Goal: Ask a question

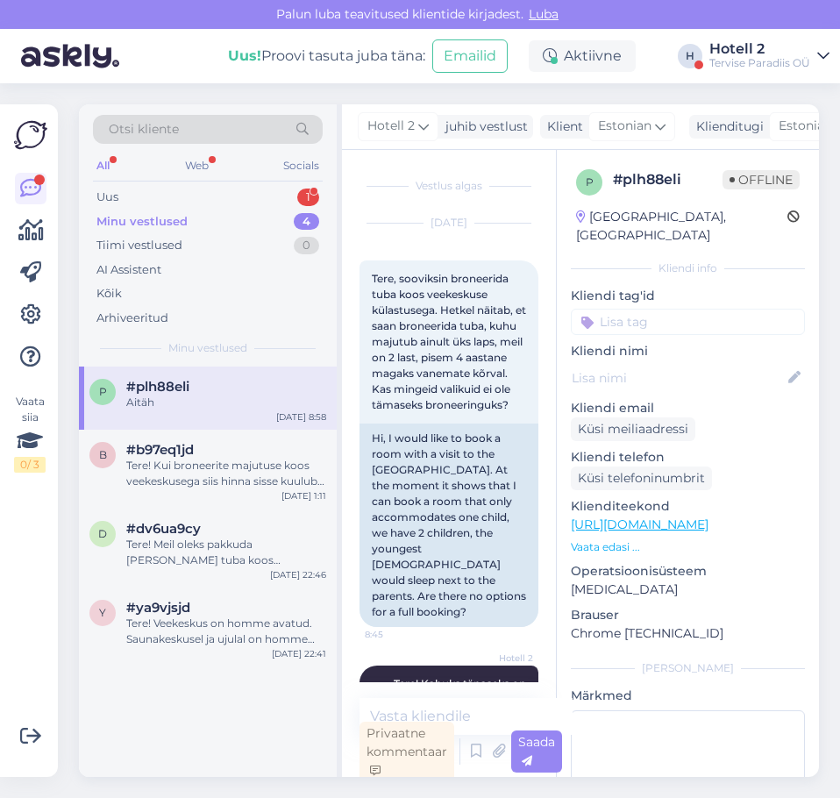
scroll to position [618, 0]
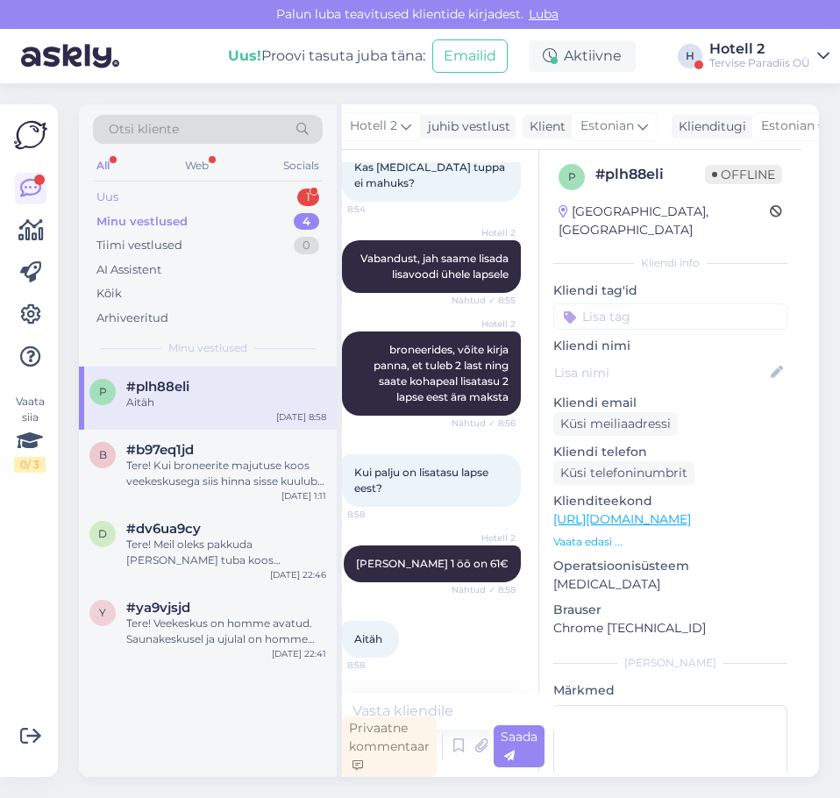
click at [268, 197] on div "Uus 1" at bounding box center [208, 197] width 230 height 25
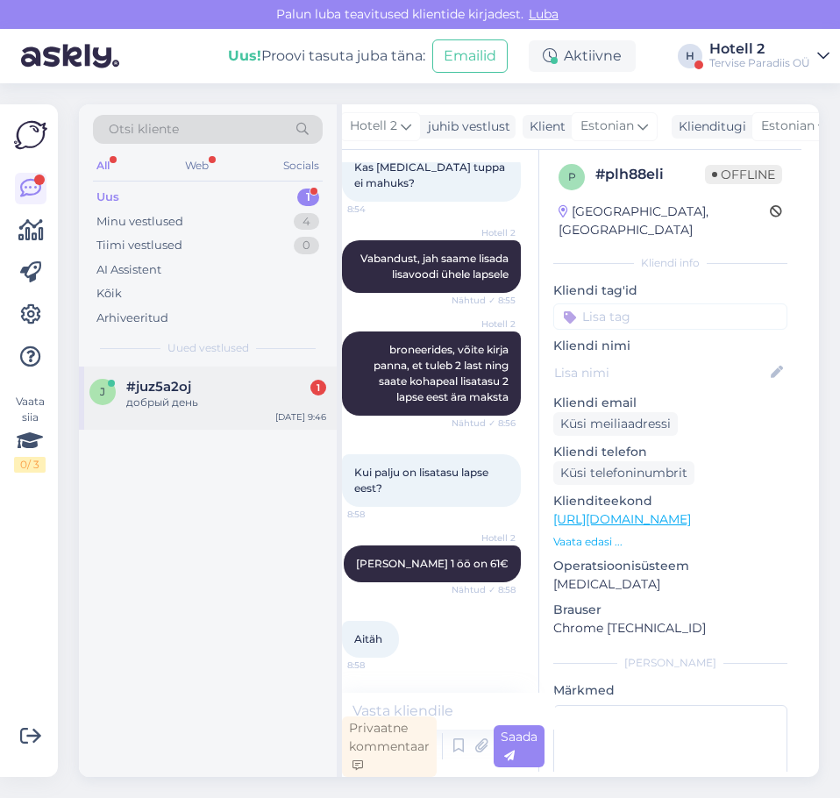
click at [195, 405] on div "добрый день" at bounding box center [226, 403] width 200 height 16
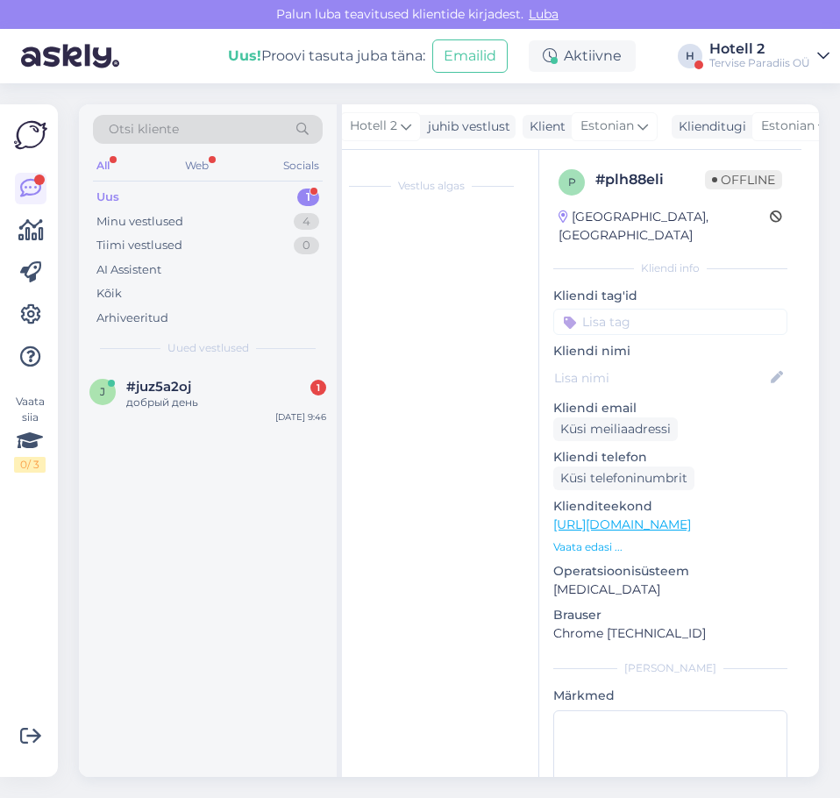
scroll to position [0, 0]
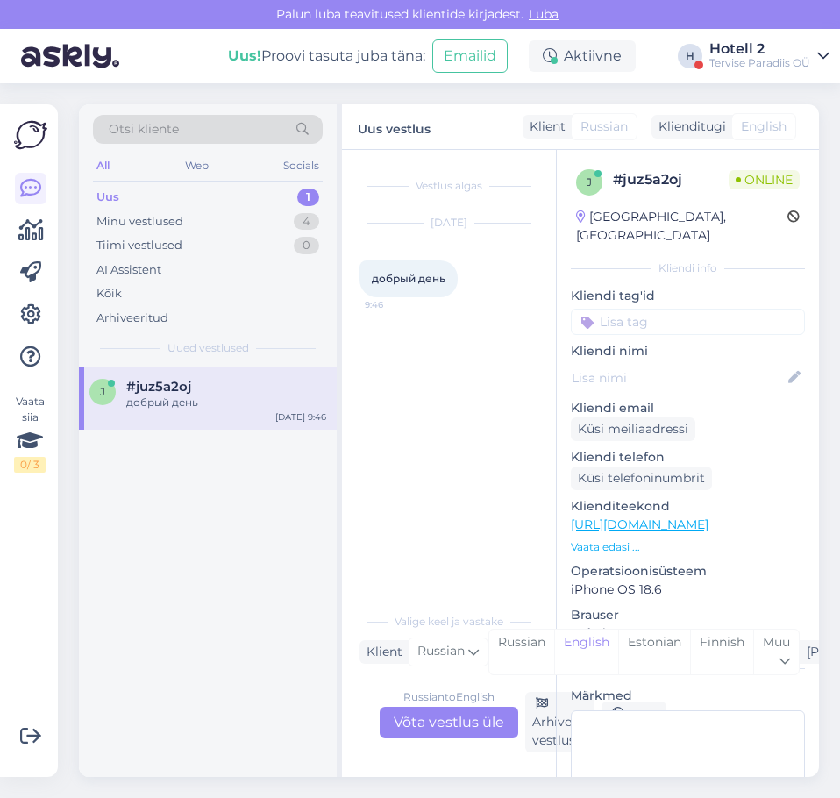
click at [426, 720] on div "Russian to English Võta vestlus üle" at bounding box center [449, 723] width 139 height 32
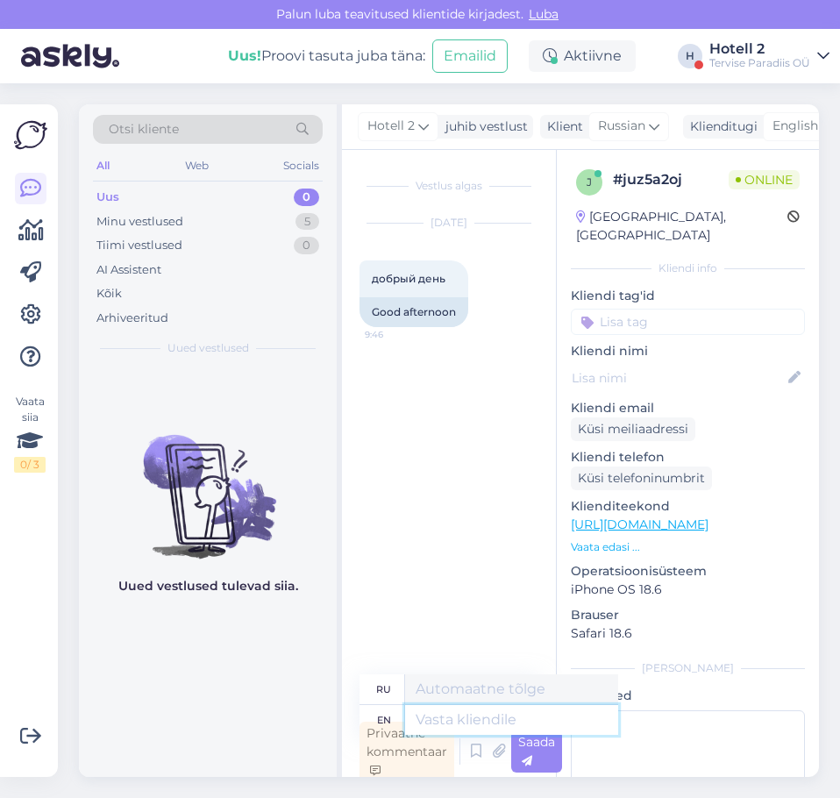
click at [439, 717] on textarea at bounding box center [511, 720] width 213 height 30
type textarea "Hello!"
type textarea "Привет!"
type textarea "Hello!"
click at [559, 767] on div "Saada" at bounding box center [536, 752] width 51 height 42
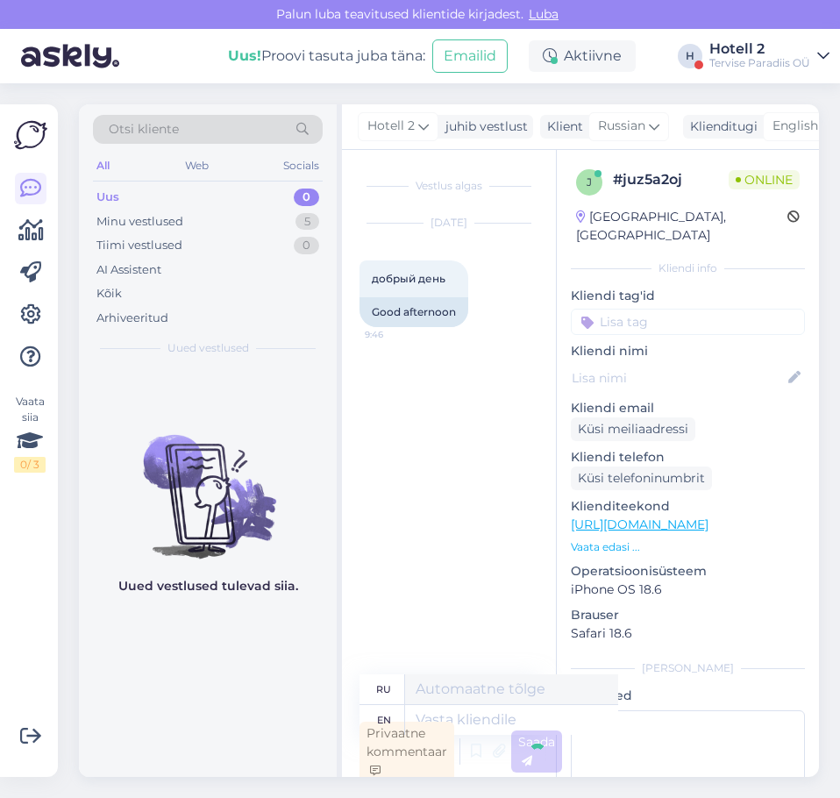
scroll to position [5, 0]
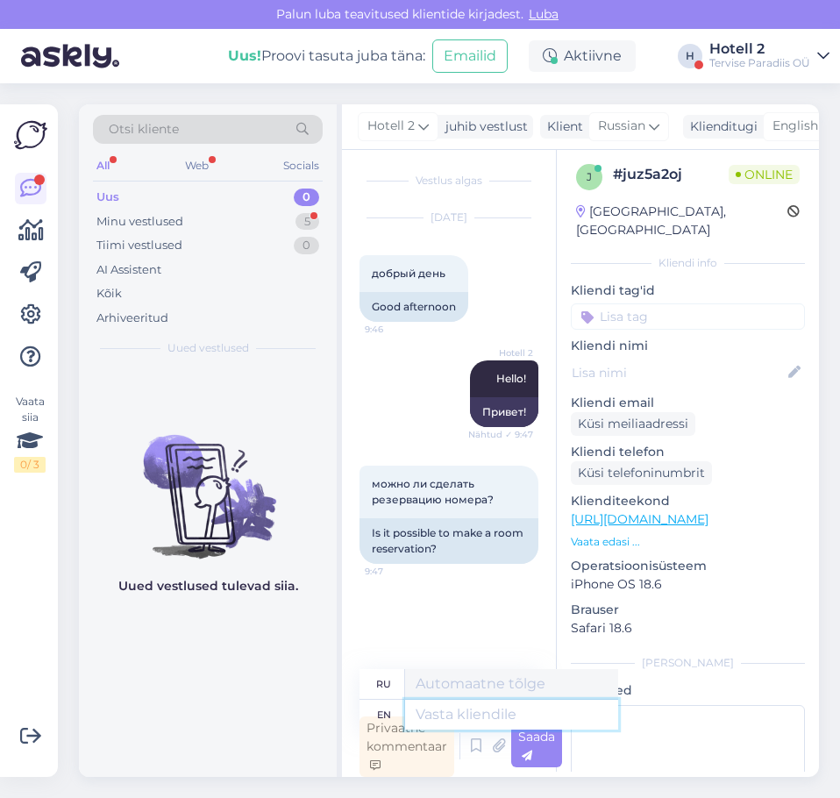
click at [493, 713] on textarea at bounding box center [511, 715] width 213 height 30
type textarea "You"
type textarea "Ты"
type textarea "You can m"
type textarea "Ты можешь"
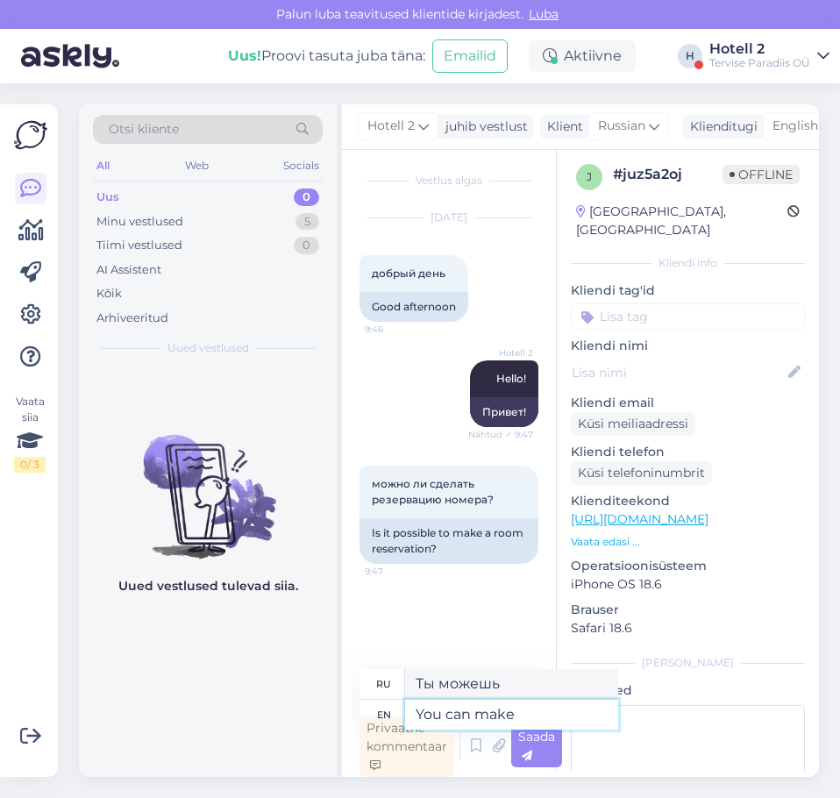
type textarea "You can make a"
type textarea "Вы можете сделать"
type textarea "You can make a reservation"
type textarea "Вы можете сделать заказ"
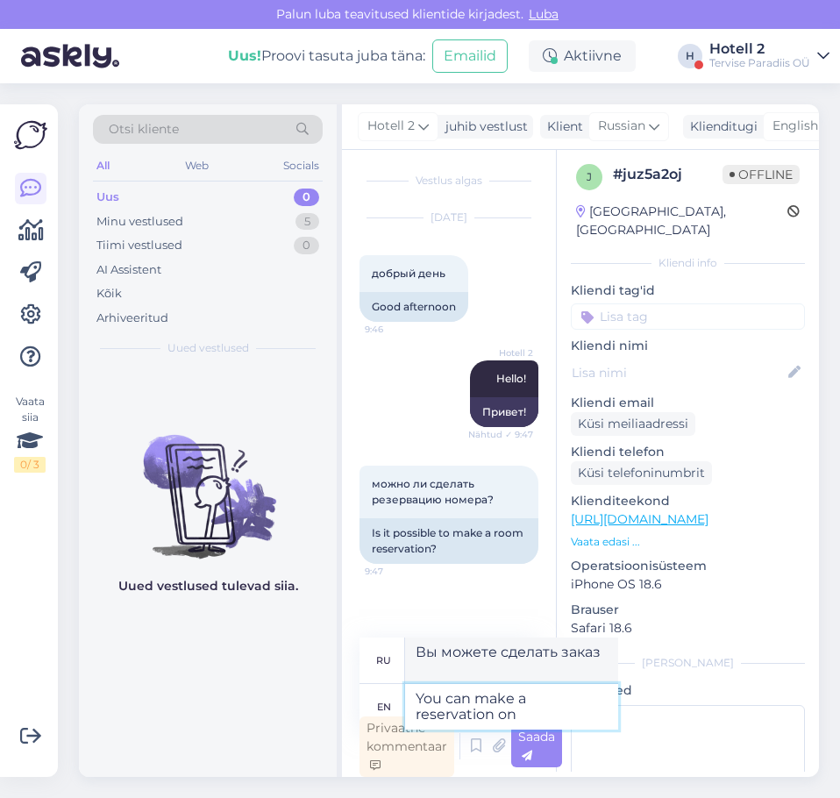
type textarea "You can make a reservation on o"
type textarea "Вы можете сделать заказ на"
type textarea "You can make a reservation on our"
type textarea "Вы можете сделать заказ на нашем сайте"
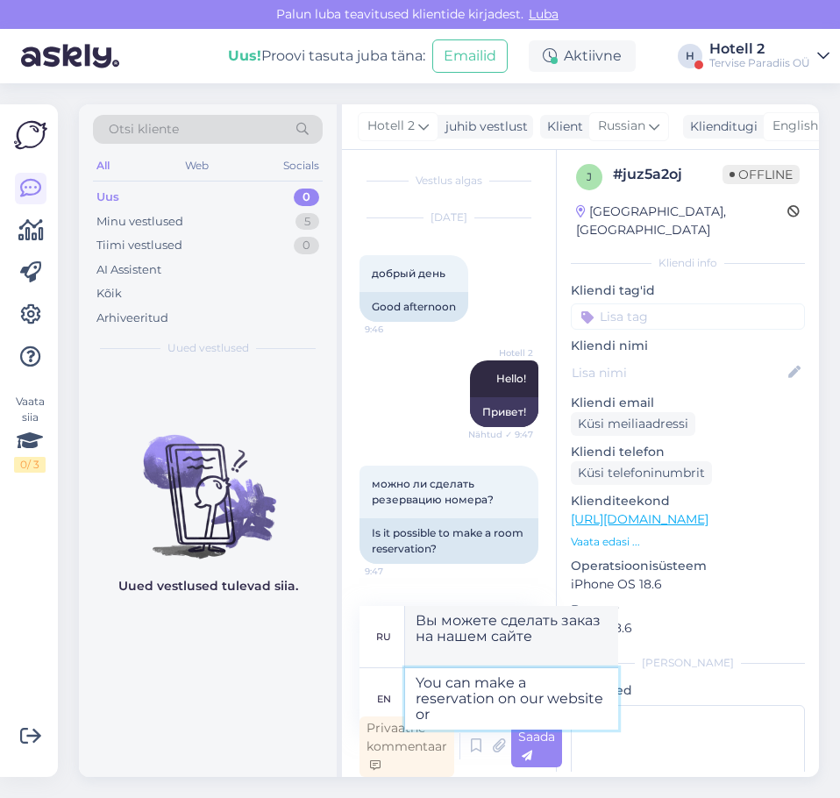
type textarea "You can make a reservation on our website or"
type textarea "Вы можете сделать заказ на нашем сайте или"
type textarea "You can make a reservation on our website or by t"
type textarea "Вы можете сделать заказ на нашем сайте или по телефону"
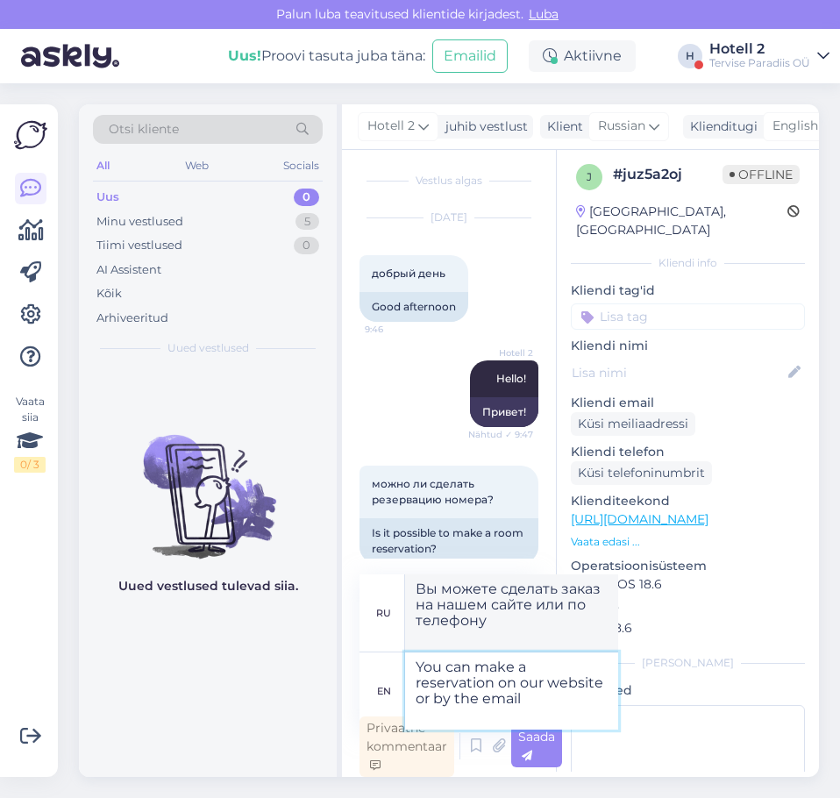
type textarea "You can make a reservation on our website or by the email"
type textarea "Вы можете сделать заказ на нашем сайте или по электронной почте."
type textarea "You can make a reservation on our website or by the email -"
type textarea "Вы можете сделать заказ на нашем сайте или по электронной почте -"
type textarea "You can make a reservation on our website or by the email - [EMAIL_ADDRESS][DOM…"
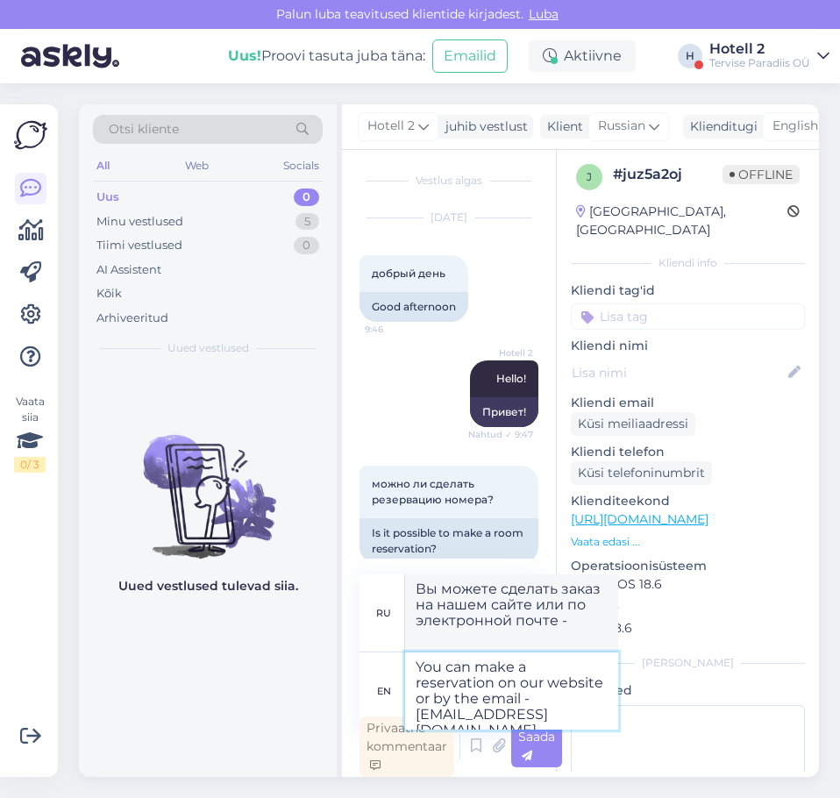
type textarea "Забронировать столик можно на нашем сайте или по электронной почте [EMAIL_ADDRE…"
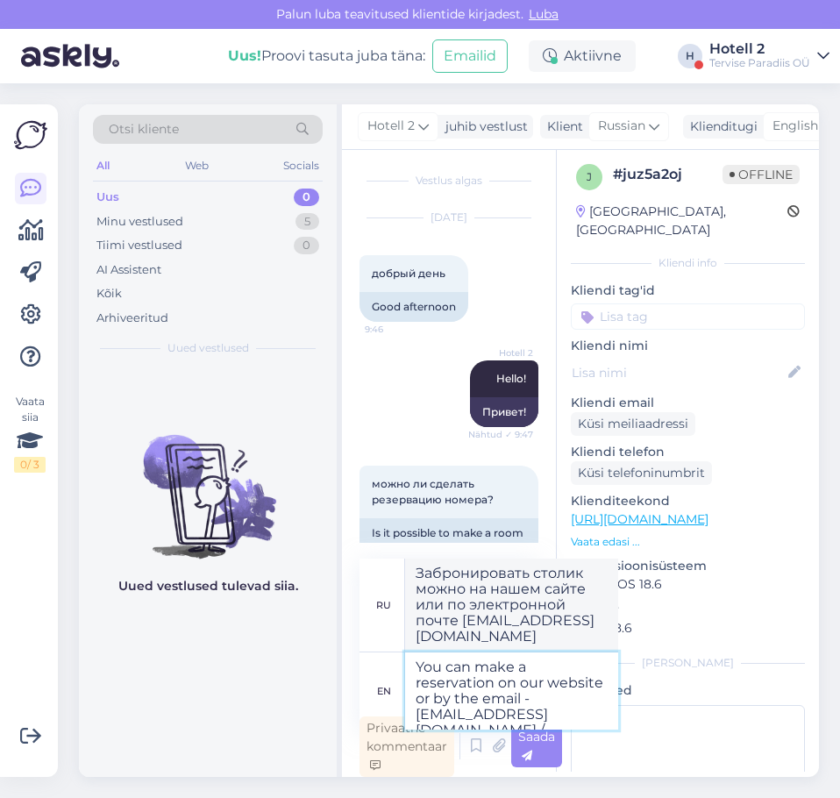
type textarea "You can make a reservation on our website or by the email - [EMAIL_ADDRESS][DOM…"
type textarea "Забронировать столик можно на нашем сайте или по электронной почте - [EMAIL_ADD…"
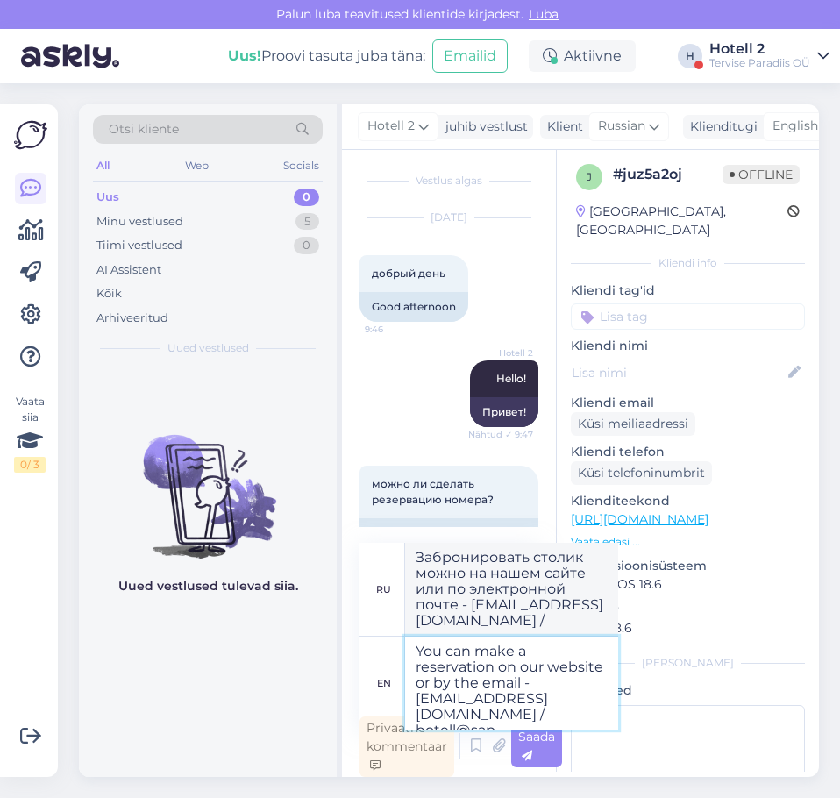
type textarea "You can make a reservation on our website or by the email - [EMAIL_ADDRESS][DOM…"
type textarea "Забронировать номер можно на нашем сайте или по электронной почте - [EMAIL_ADDR…"
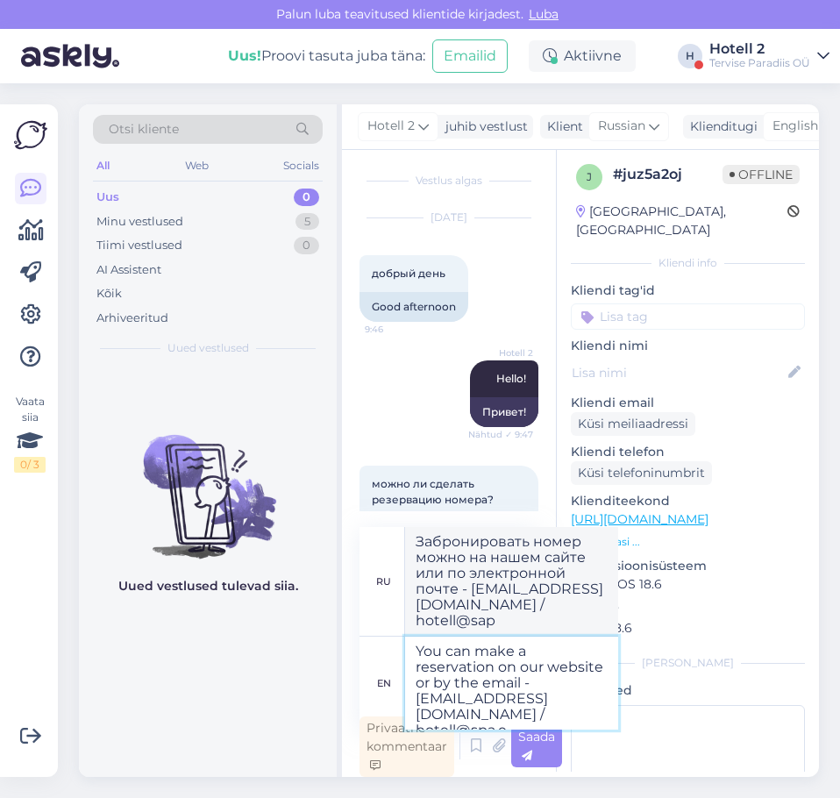
type textarea "You can make a reservation on our website or by the email - [EMAIL_ADDRESS][DOM…"
type textarea "Забронировать номер можно на нашем сайте или по электронной почте - [EMAIL_ADDR…"
type textarea "You can make a reservation on our website or by the email - [EMAIL_ADDRESS][DOM…"
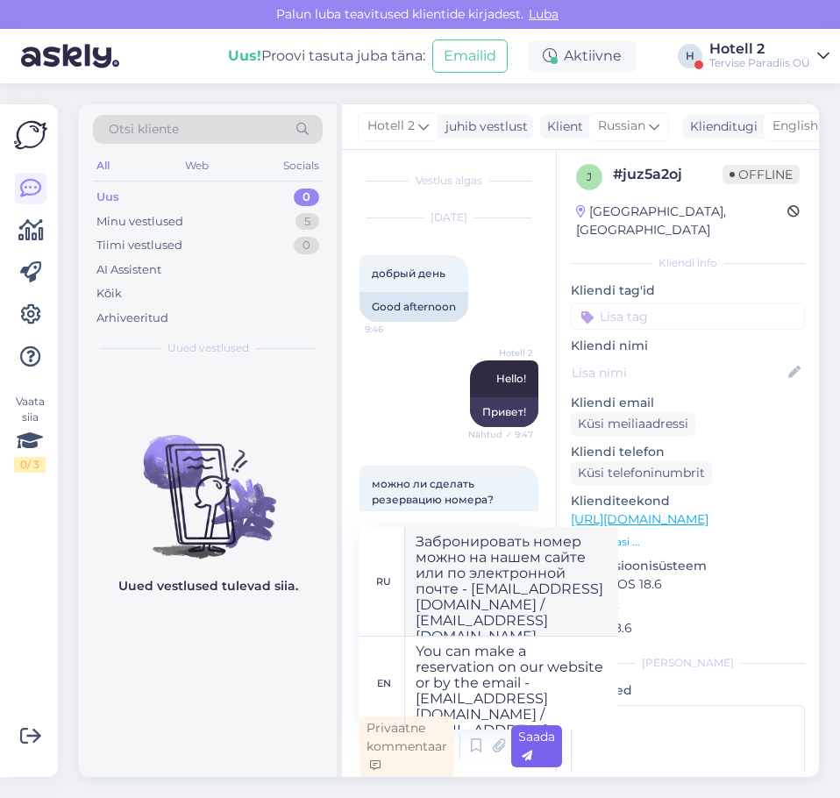
click at [560, 760] on div "Saada" at bounding box center [536, 746] width 51 height 42
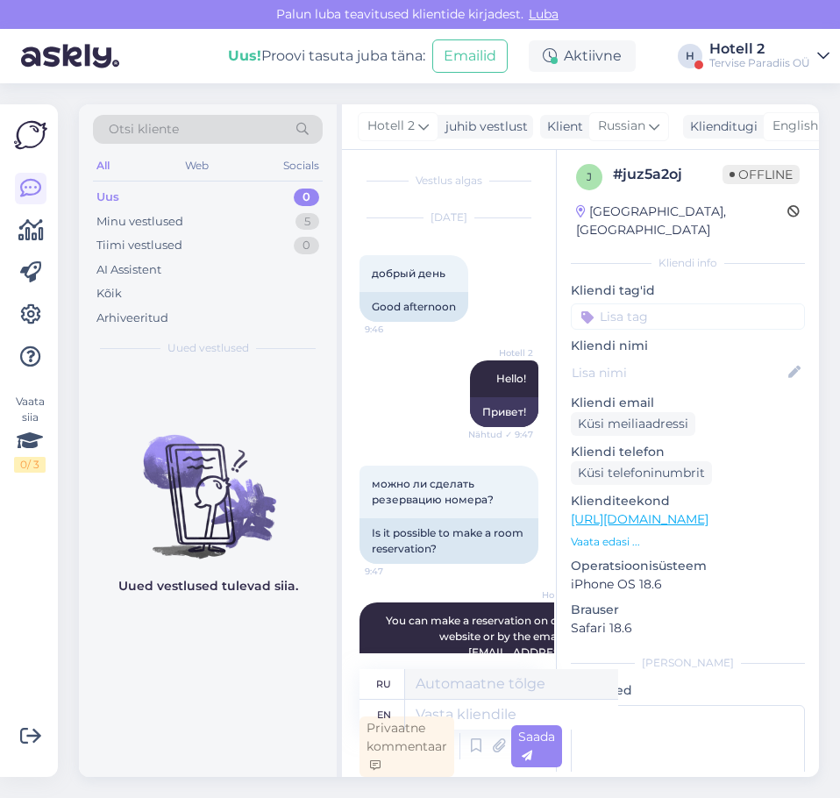
scroll to position [161, 0]
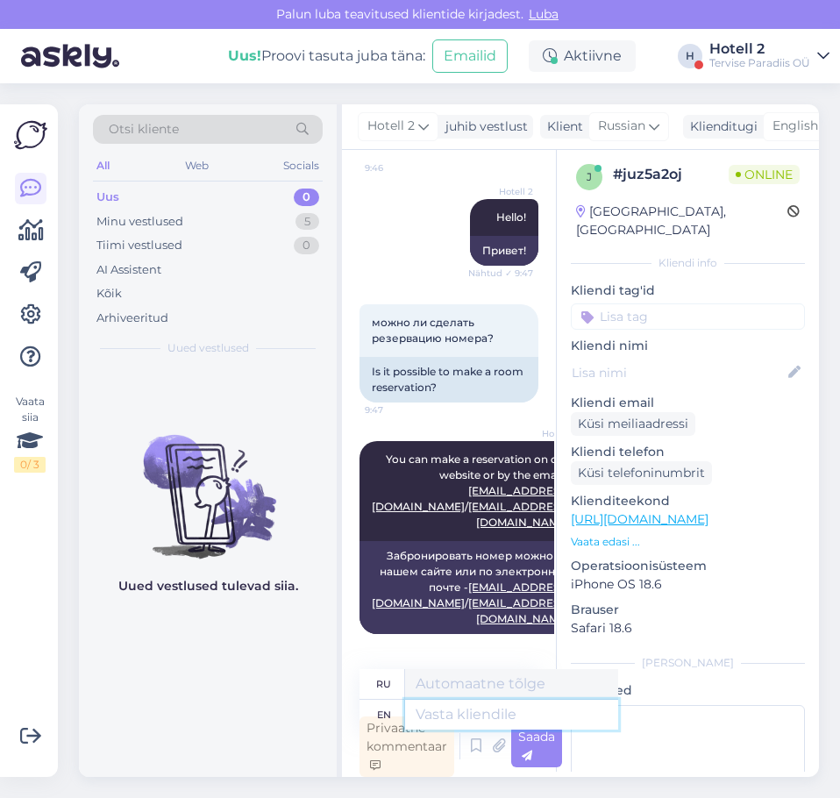
click at [435, 713] on textarea at bounding box center [511, 715] width 213 height 30
paste textarea "[URL][DOMAIN_NAME]"
type textarea "[URL][DOMAIN_NAME]"
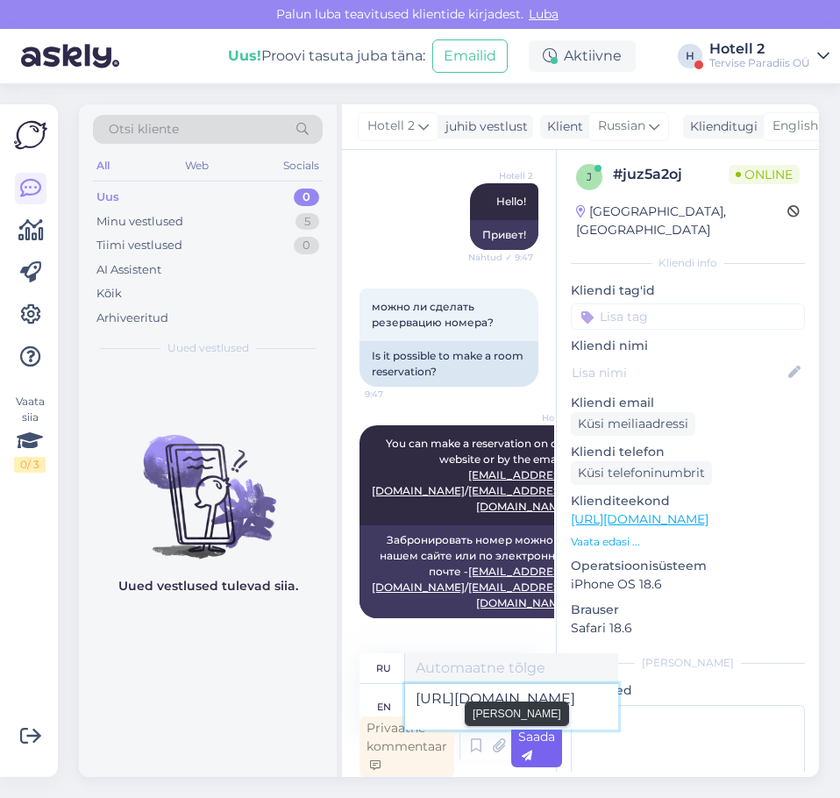
type textarea "[URL][DOMAIN_NAME]"
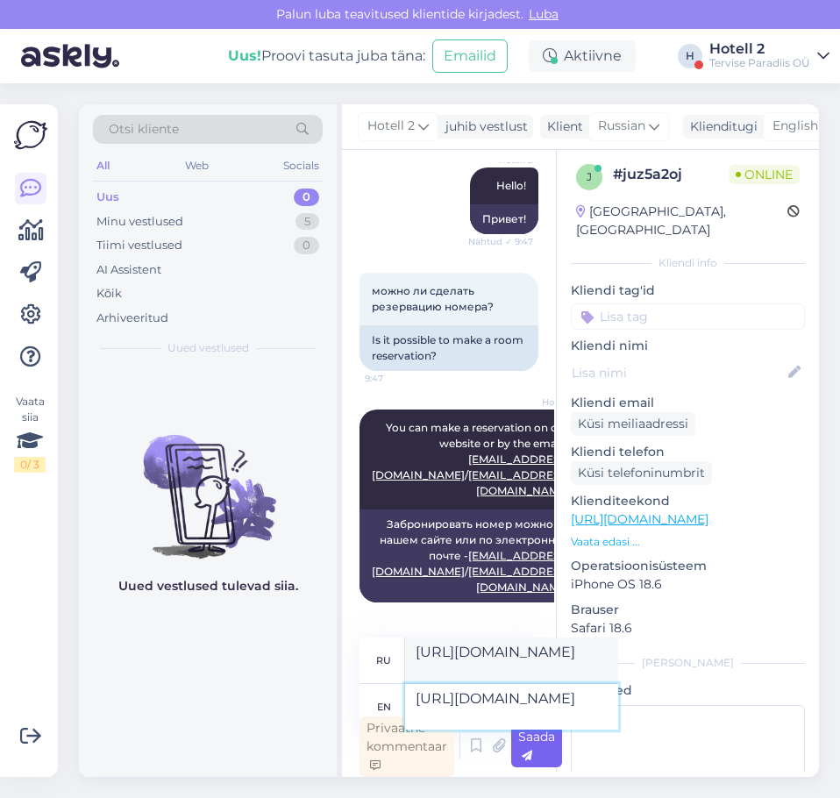
type textarea "[URL][DOMAIN_NAME]"
click at [537, 741] on span "Saada" at bounding box center [536, 746] width 37 height 34
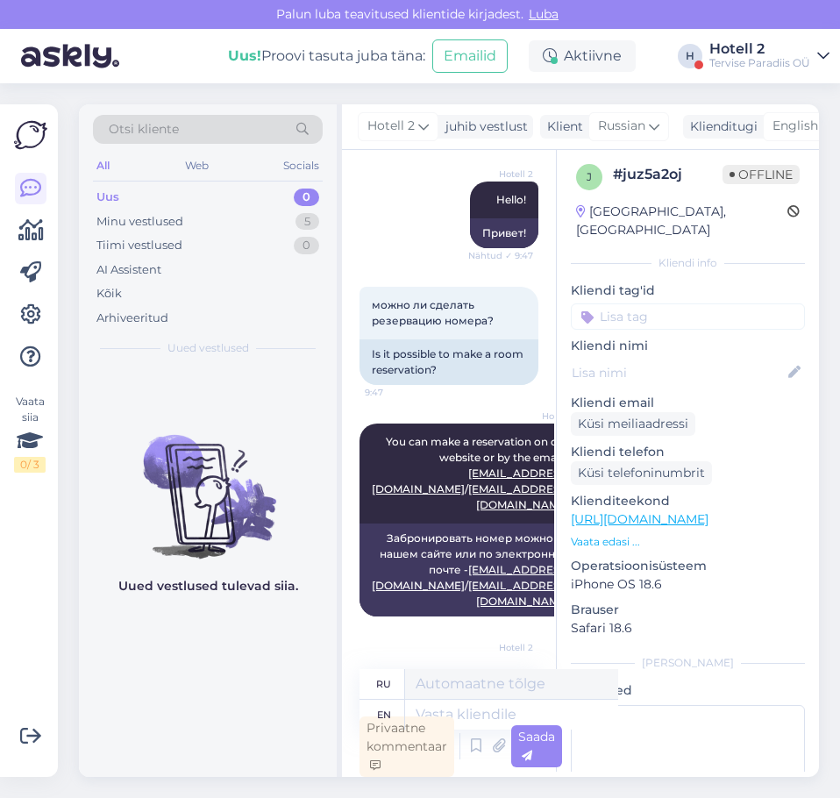
scroll to position [267, 0]
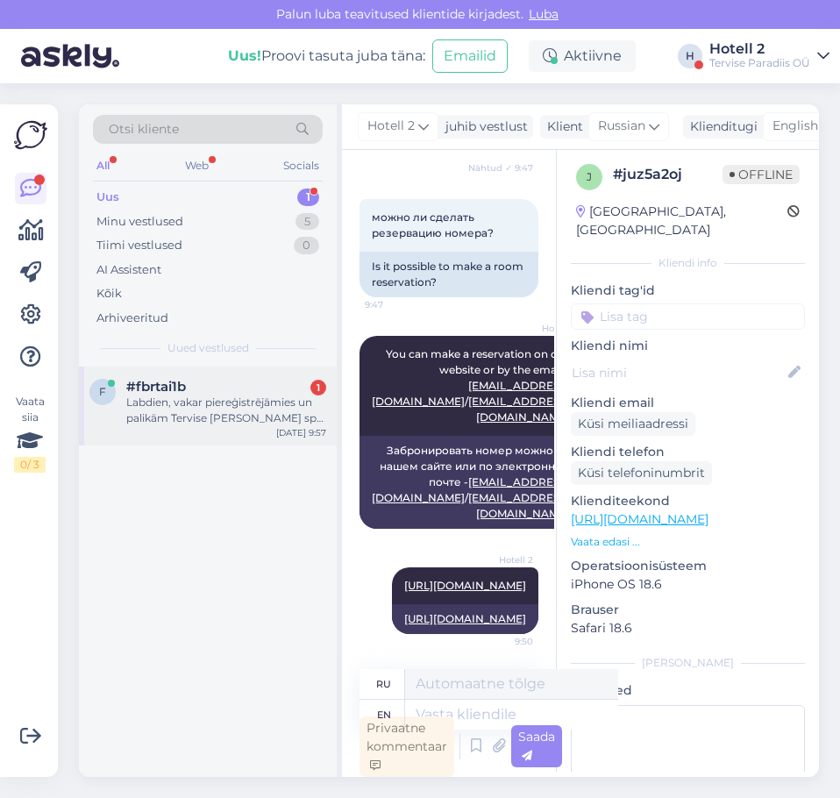
click at [233, 437] on div "f #fbrtai1b 1 Labdien, vakar piereģistrējāmies un palikām Tervise [PERSON_NAME]…" at bounding box center [208, 406] width 258 height 79
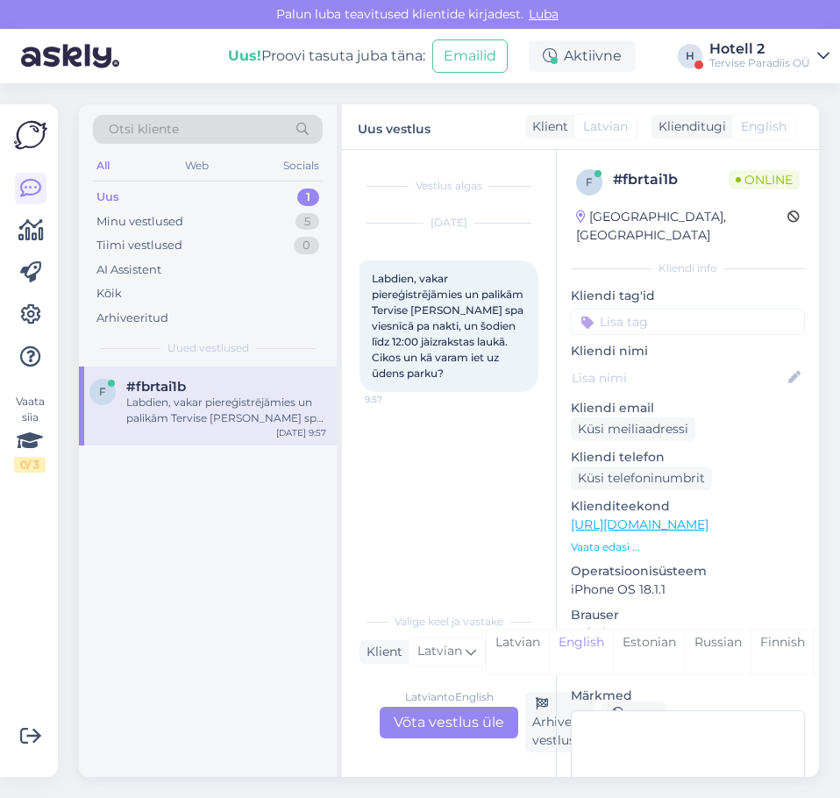
click at [415, 724] on div "Latvian to English Võta vestlus üle" at bounding box center [449, 723] width 139 height 32
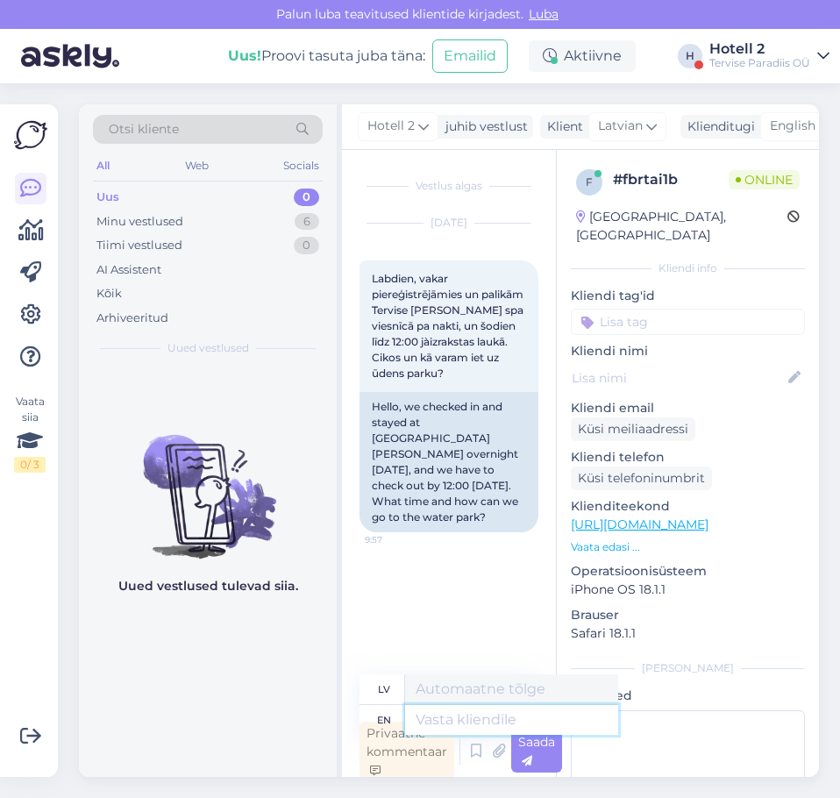
click at [474, 712] on textarea at bounding box center [511, 720] width 213 height 30
type textarea "Hello!"
type textarea "Sveiki!"
type textarea "Hello! Waterpark"
type textarea "Sveiki! Ūdens atrakciju parks"
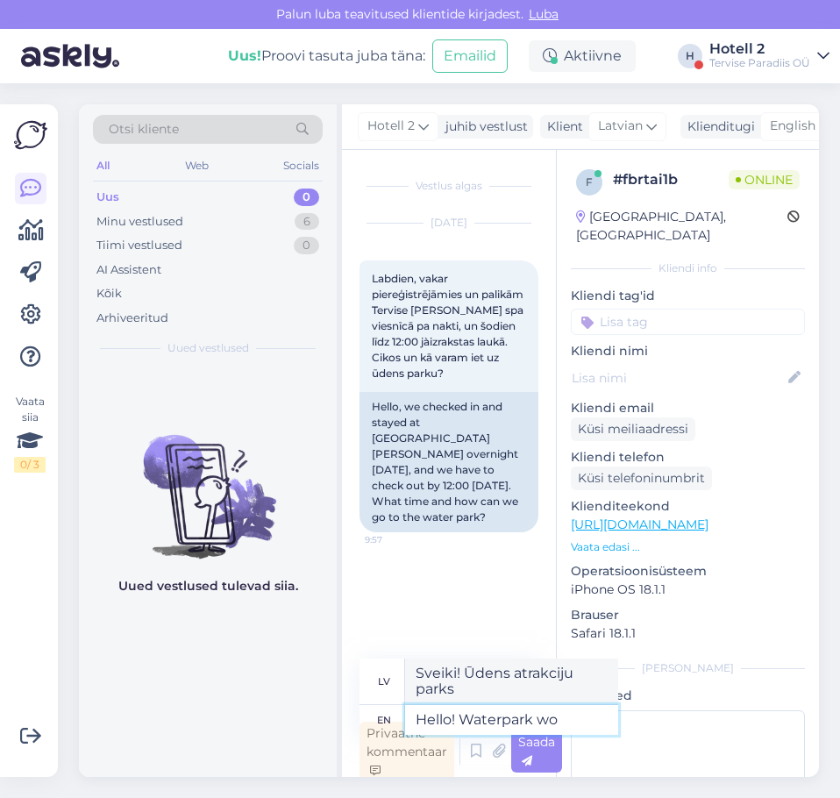
type textarea "Hello! Waterpark wor"
type textarea "Sveiki! Ūdens atrakciju parks "Wor""
type textarea "Hello! [GEOGRAPHIC_DATA]"
type textarea "Sveiki! Ūdens atrakciju parks darbojas"
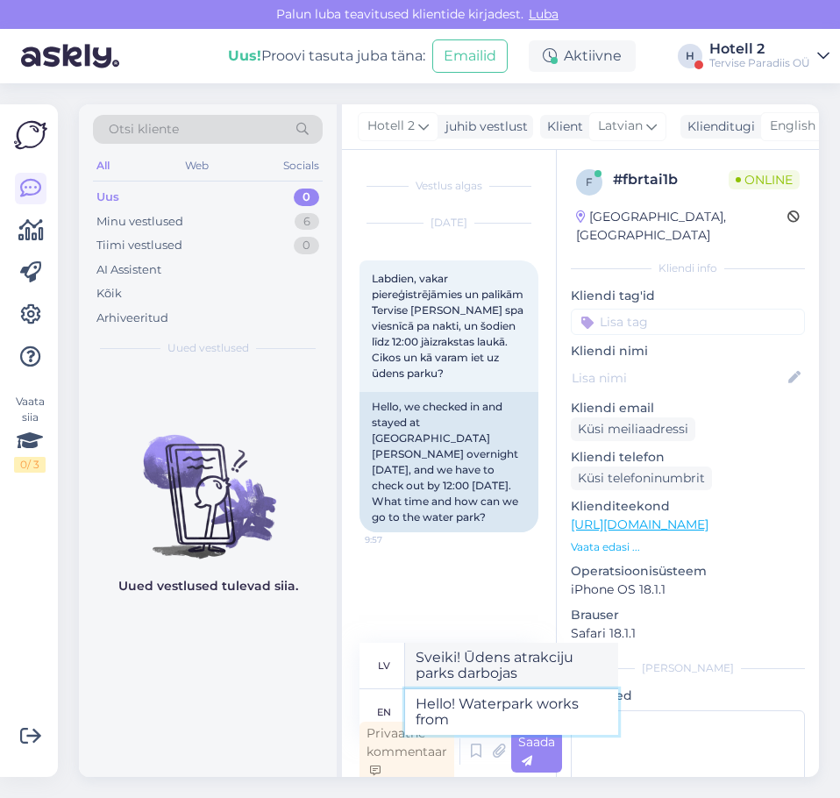
type textarea "Hello! Waterpark works from 1"
type textarea "Sveiki! Ūdens atrakciju parks darbojas no plkst."
type textarea "Hello! Waterpark works from 11"
type textarea "Sveiki! Ūdens atrakciju parks strādā no plkst. 11:00"
type textarea "Hello! Waterpark works from 11 and a"
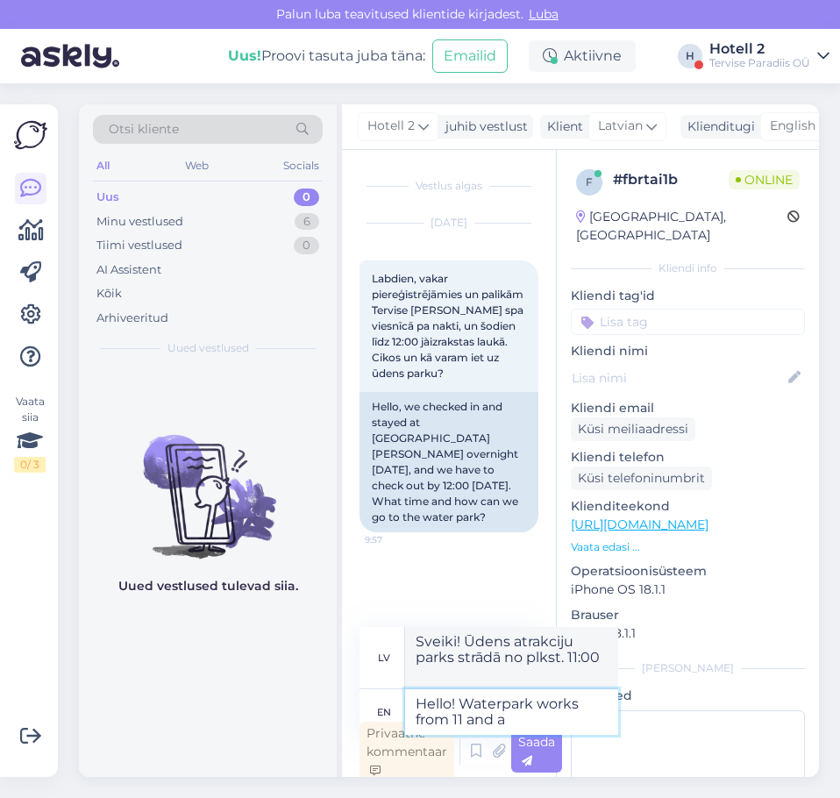
type textarea "Sveiki! Ūdens atrakciju parks strādā no plkst. 11:00 līdz plkst."
type textarea "Hello! Waterpark works from 11 and afetr"
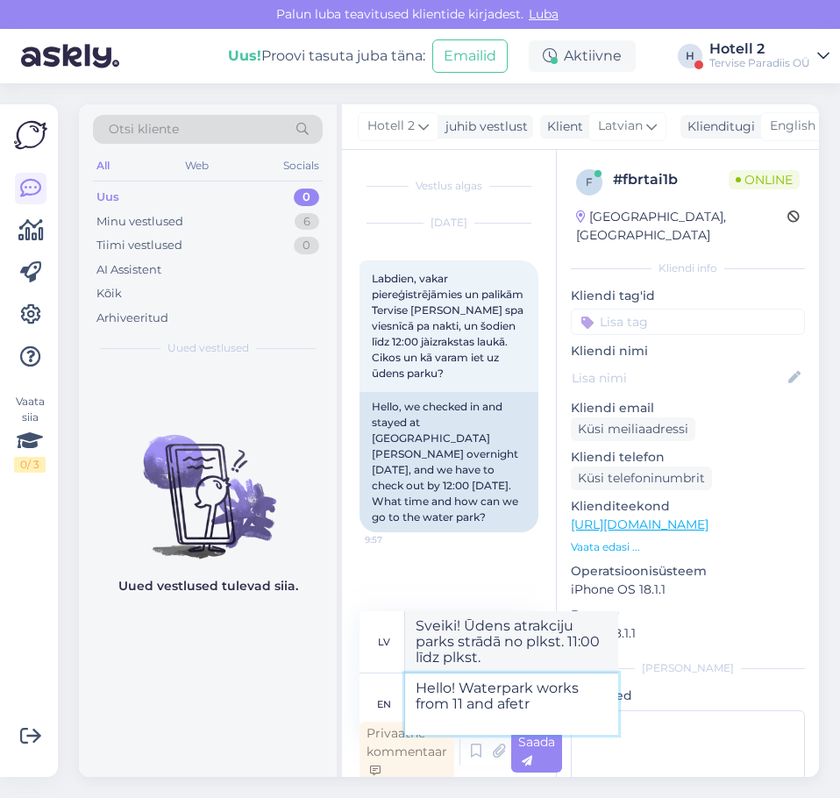
type textarea "Sveiki! Ūdens atrakciju parks strādā no plkst. 11 un vēlāk."
type textarea "Hello! Waterpark works from 11 and afet"
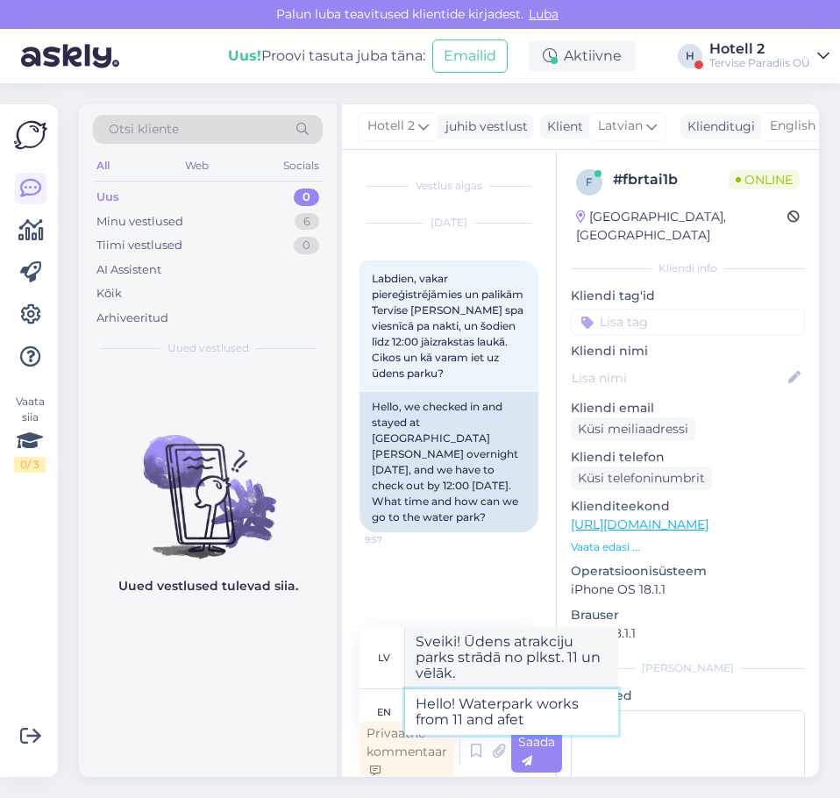
type textarea "Sveiki! Ūdens atrakciju parks strādā no plkst. 11.00 un vēlāk."
type textarea "Hello! Waterpark works from 11 and after"
type textarea "Sveiki! Ūdens atrakciju parks strādā no plkst. 11:00 līdz plkst."
type textarea "Hello! Waterpark works from 11 and after"
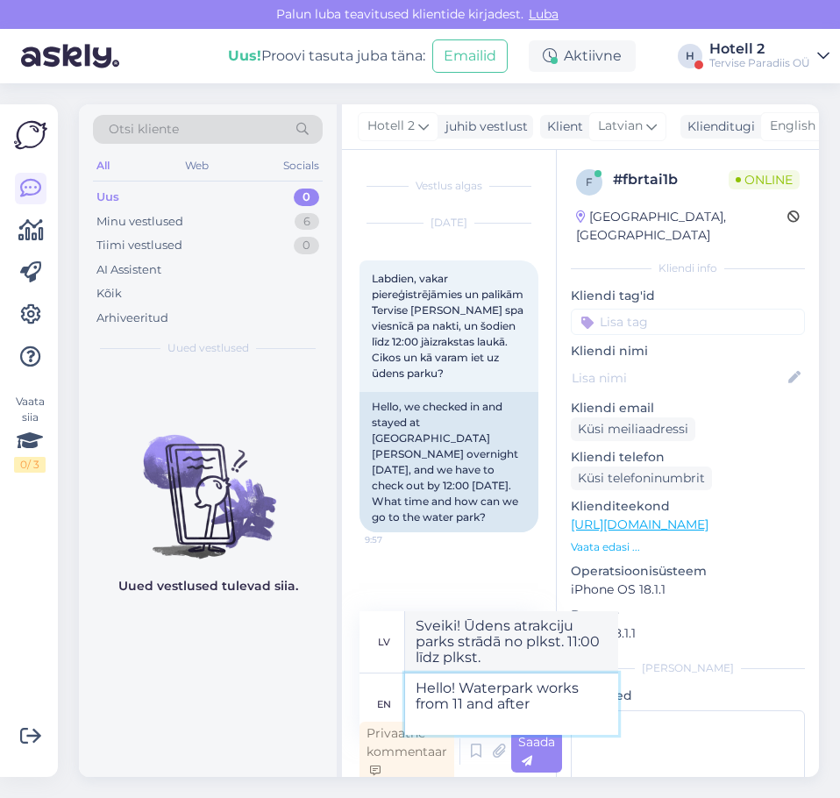
type textarea "Sveiki! Ūdens atrakciju parks strādā no plkst. 11.00 un vēlāk."
type textarea "Hello! Waterpark works from 11 and after check o"
type textarea "Sveiki! Ūdens atrakciju parks strādā no plkst. 11:00 un pēc reģistrēšanās."
type textarea "Hello! Waterpark works from 11 and after check out"
type textarea "Sveiki! Ūdens atrakciju parks strādā no plkst. 11:00 un pēc izrakstīšanās"
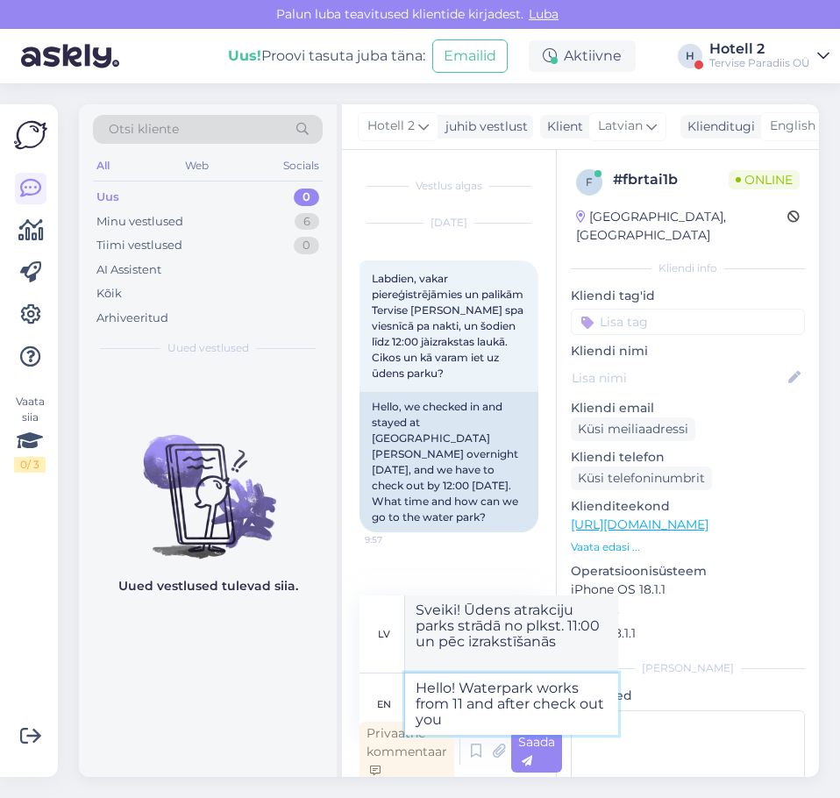
type textarea "Hello! Waterpark works from 11 and after check out you"
type textarea "Sveiki! Ūdens atrakciju parks strādā no 11:00, un pēc tam jūs varat izbraukt."
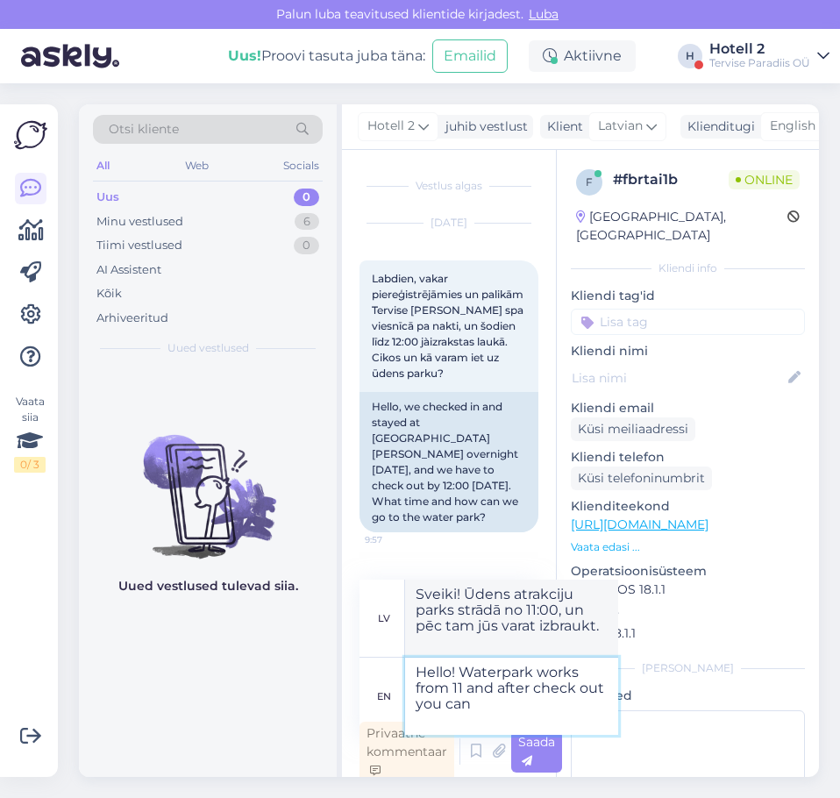
type textarea "Hello! Waterpark works from 11 and after check out you can"
type textarea "Sveiki! Ūdens atrakciju parks strādā no 11:00, un pēc izrakstīšanās jūs varat"
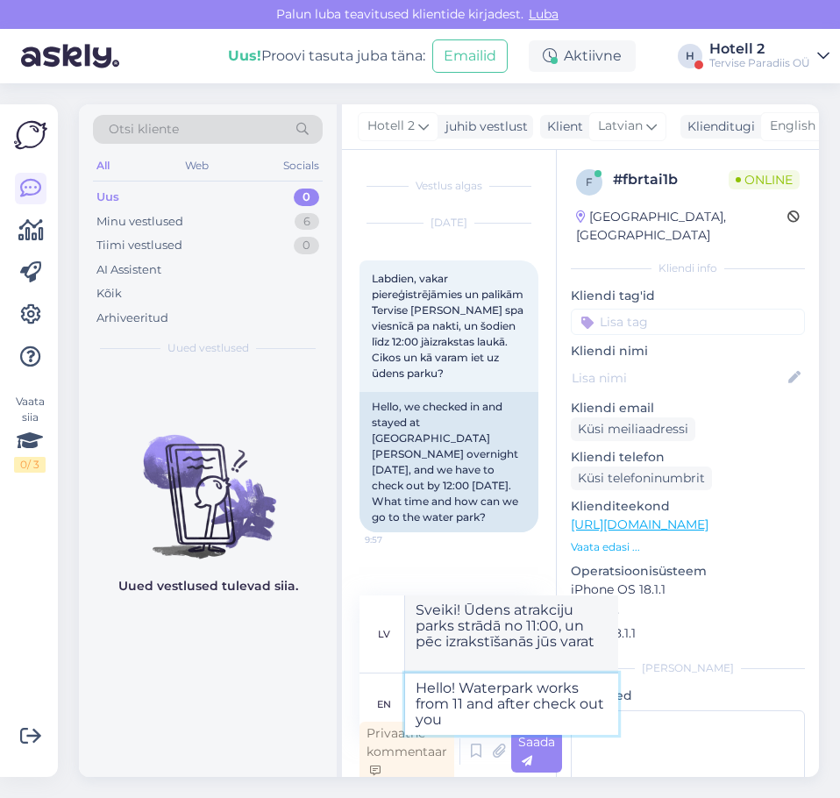
type textarea "Hello! Waterpark works from 11 and after check out you"
type textarea "Sveiki! Ūdens atrakciju parks strādā no 11:00, un pēc tam jūs varat izbraukt."
type textarea "Hello! Waterpark works from 11 and after check out you can"
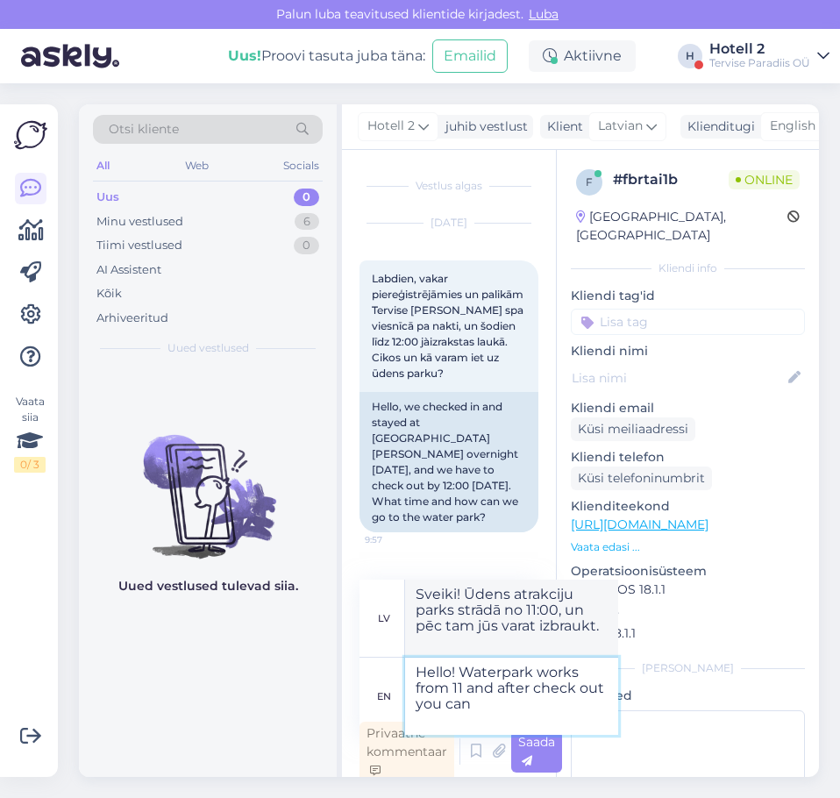
type textarea "Sveiki! Ūdens atrakciju parks strādā no 11:00, un pēc izrakstīšanās jūs varat"
type textarea "Hello! Waterpark works from 11 and after check out you can use"
type textarea "Sveiki! Ūdens atrakciju parks darbojas no 11:00, un pēc izrakstīšanās varat izm…"
type textarea "Hello! Waterpark works from 11 and after check out you can use waterpark"
type textarea "Sveiki! Ūdens atrakciju parks darbojas no plkst. 11:00, un pēc izrakstīšanās va…"
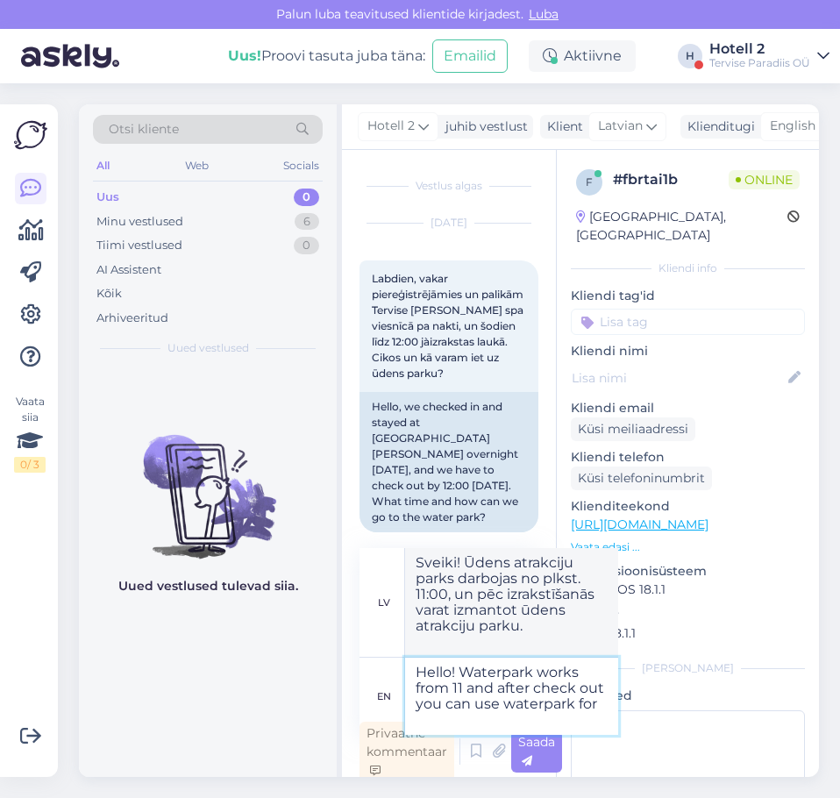
type textarea "Hello! Waterpark works from 11 and after check out you can use waterpark for"
type textarea "Sveiki! Ūdens atrakciju parks strādā no plkst. 11:00, un pēc izrakstīšanās jūs …"
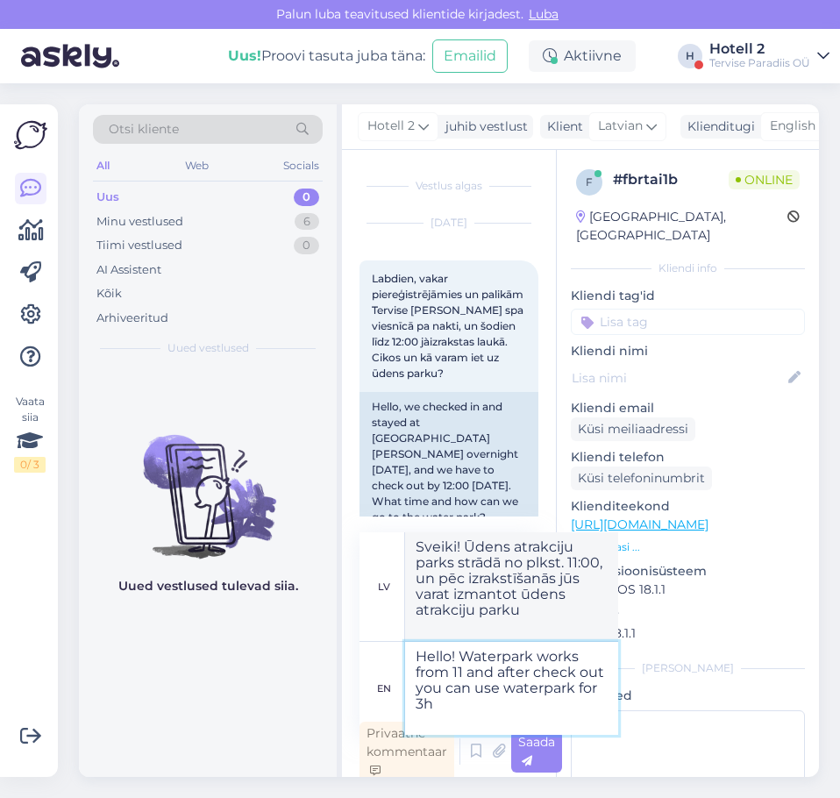
type textarea "Hello! Waterpark works from 11 and after check out you can use waterpark for 3ho"
type textarea "Sveiki! Ūdens atrakciju parks darbojas no pulksten 11, un pēc izrakstīšanās jūs…"
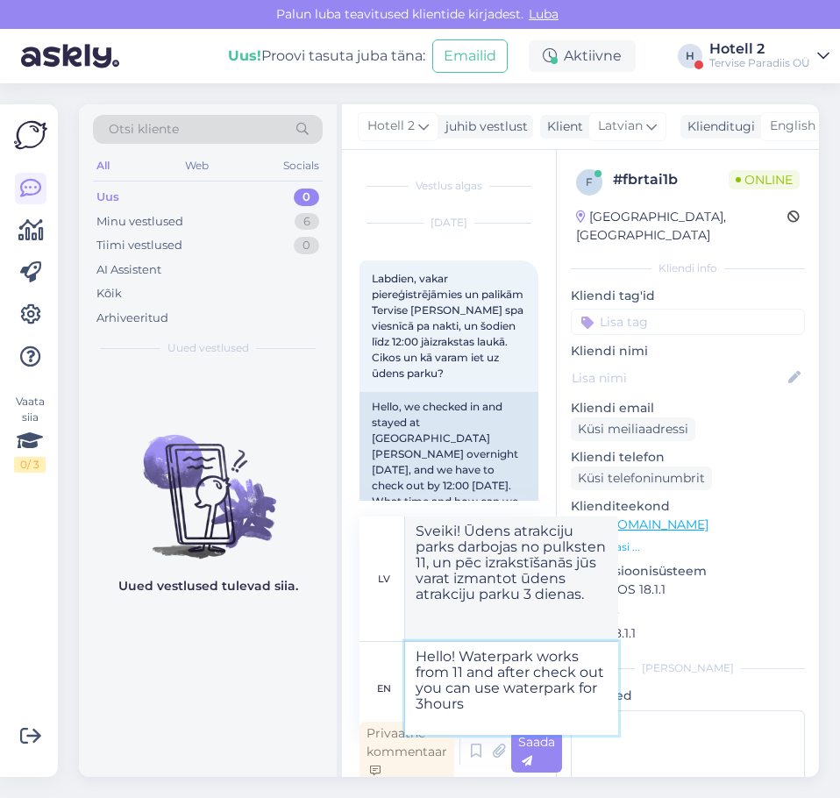
type textarea "Hello! Waterpark works from 11 and after check out you can use waterpark for 3h…"
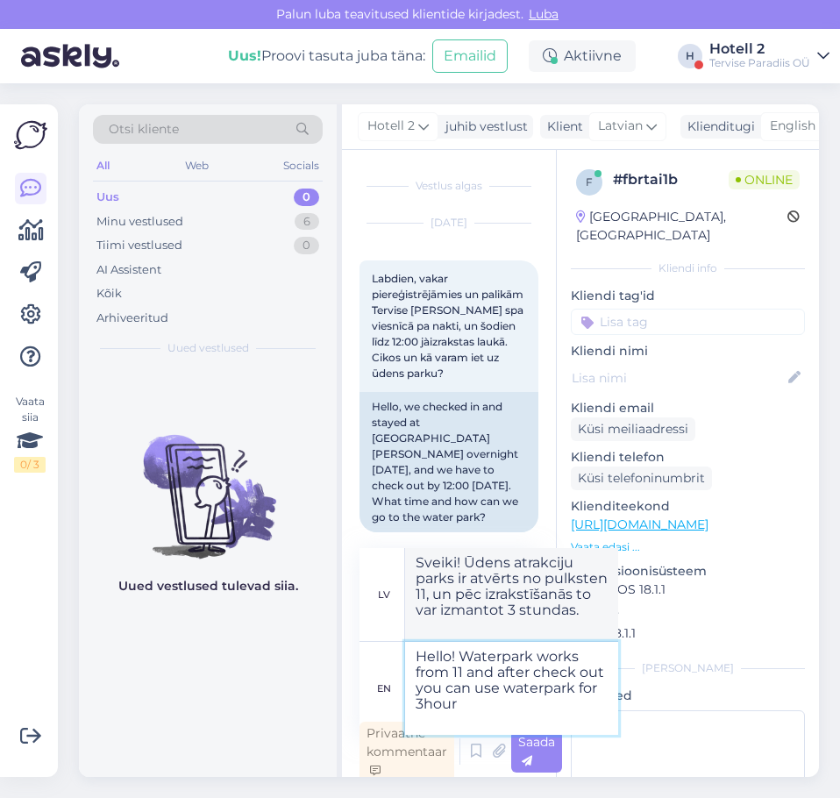
type textarea "Sveiki! Ūdens atrakciju parks ir atvērts no pulksten 11, un pēc izrakstīšanās j…"
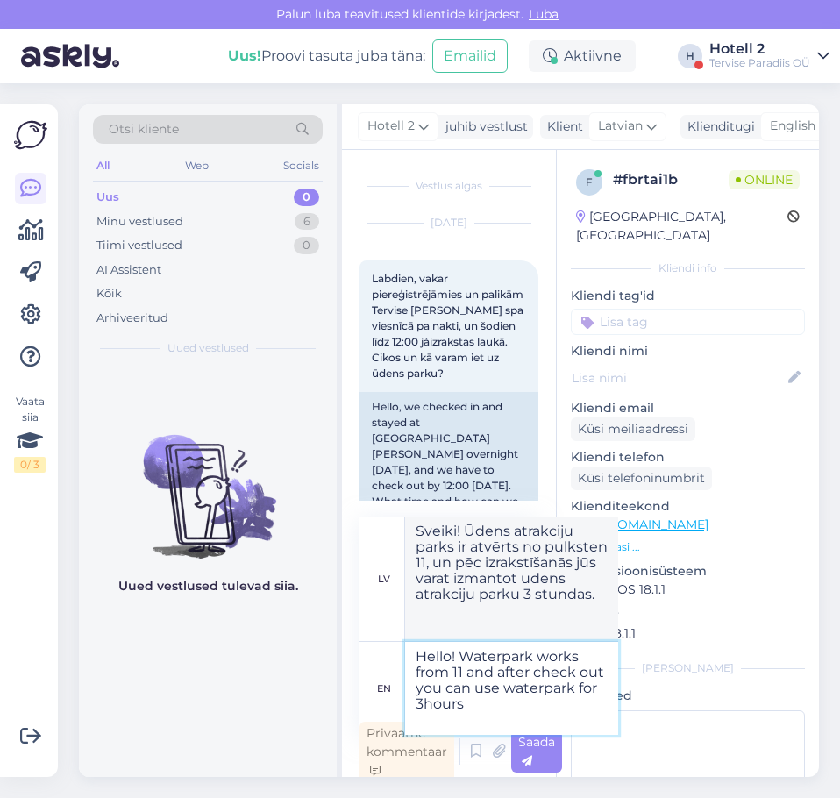
type textarea "Hello! Waterpark works from 11 and after check out you can use waterpark for 3h…"
type textarea "Sveiki! Ūdens atrakciju parks ir atvērts no pulksten 11, un pēc izrakstīšanās t…"
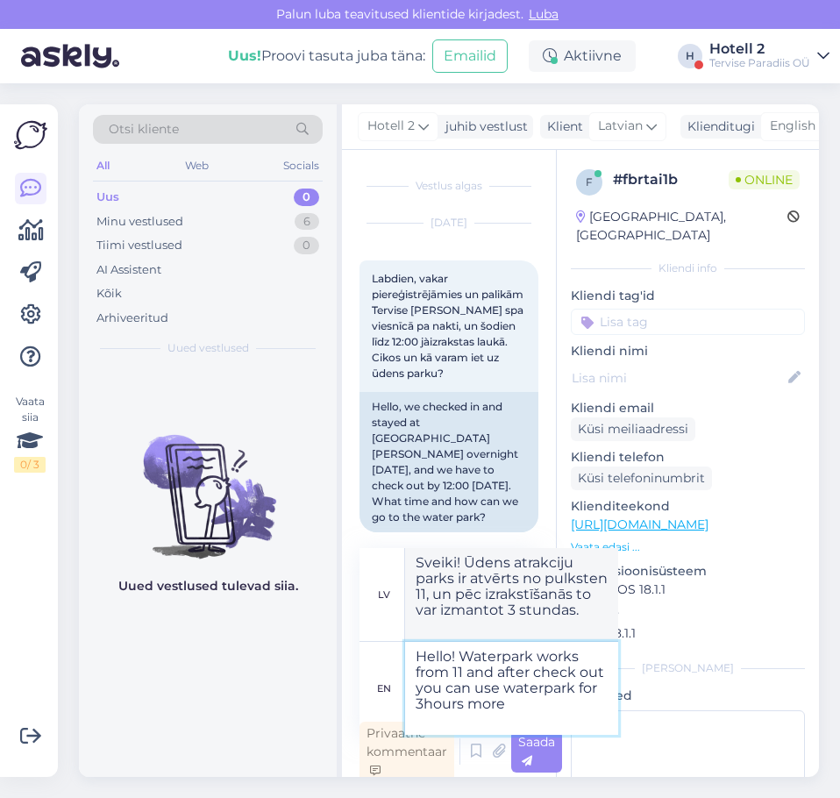
type textarea "Hello! Waterpark works from 11 and after check out you can use waterpark for 3h…"
type textarea "Sveiki! Ūdens atrakciju parks ir atvērts no pulksten 11, un pēc izrakstīšanās t…"
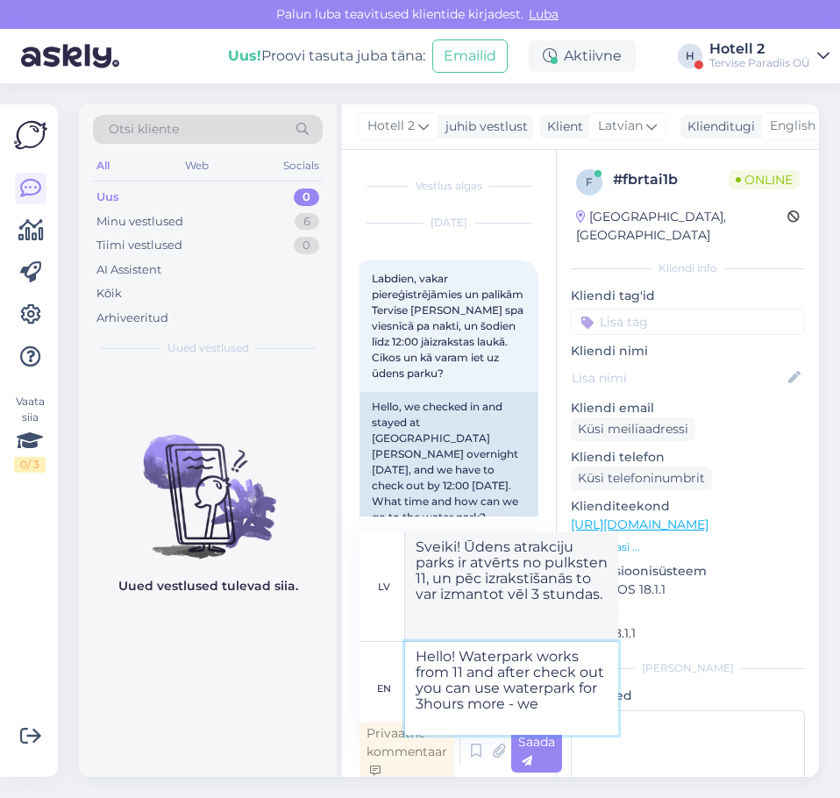
type textarea "Hello! Waterpark works from 11 and after check out you can use waterpark for 3h…"
type textarea "Sveiki! Ūdens atrakciju parks darbojas no pulksten 11, un pēc izrakstīšanās to …"
type textarea "Hello! Waterpark works from 11 and after check out you can use waterpark for 3h…"
type textarea "Sveiki! Ūdens atrakciju parks ir atvērts no pulksten 11, un pēc izrakstīšanās j…"
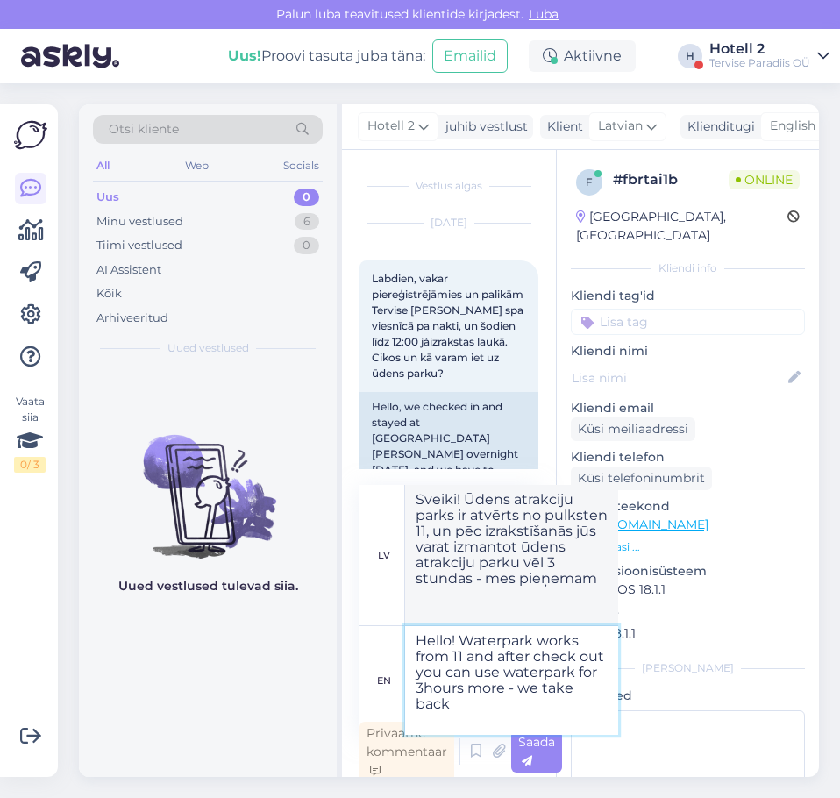
type textarea "Hello! Waterpark works from 11 and after check out you can use waterpark for 3h…"
type textarea "Sveiki! Ūdens atrakciju parks ir atvērts no pulksten 11, un pēc izrakstīšanās j…"
type textarea "Hello! Waterpark works from 11 and after check out you can use waterpark for 3h…"
type textarea "Sveiki! Ūdens atrakciju parks strādā no pulksten 11, un pēc izrakstīšanās jūs v…"
type textarea "Hello! Waterpark works from 11 and after check out you can use waterpark for 3h…"
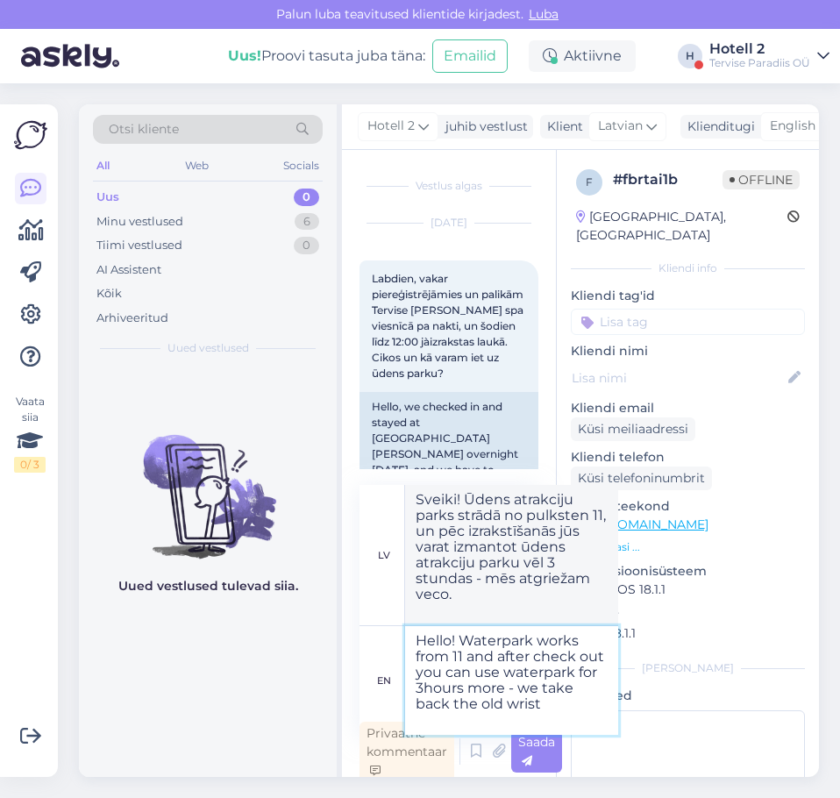
type textarea "Sveiki! Ūdens atrakciju parks strādā no pulksten 11, un pēc izrakstīšanās jūs v…"
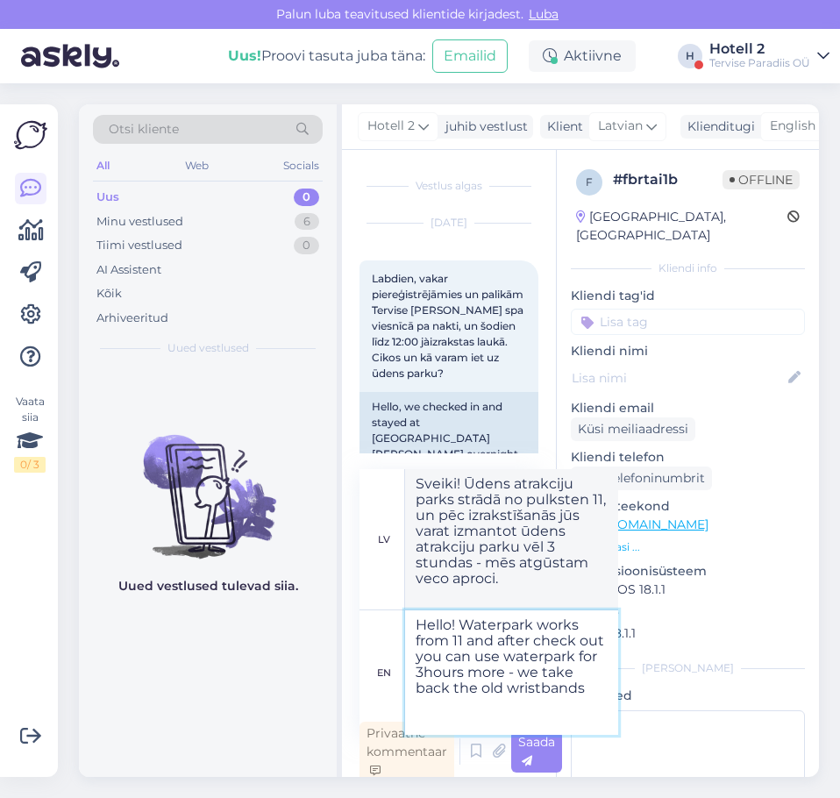
type textarea "Hello! Waterpark works from 11 and after check out you can use waterpark for 3h…"
type textarea "Sveiki! Ūdens atrakciju parks strādā no pulksten 11, un pēc izrakstīšanās to va…"
type textarea "Hello! Waterpark works from 11 and after check out you can use waterpark for 3h…"
type textarea "Sveiki! Ūdens atrakciju parks strādā no pulksten 11, un pēc izrakstīšanās to va…"
type textarea "Hello! Waterpark works from 11 and after check out you can use waterpark for 3h…"
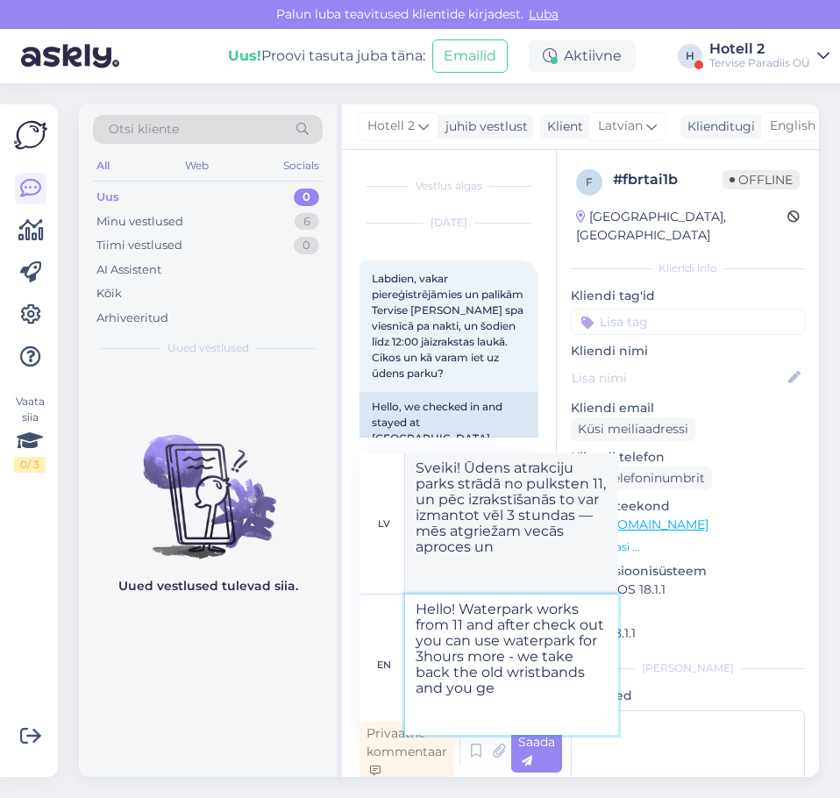
type textarea "Sveiki! Ūdens atrakciju parks strādā no pulksten 11, un pēc izrakstīšanās jūs v…"
type textarea "Hello! Waterpark works from 11 and after check out you can use waterpark for 3h…"
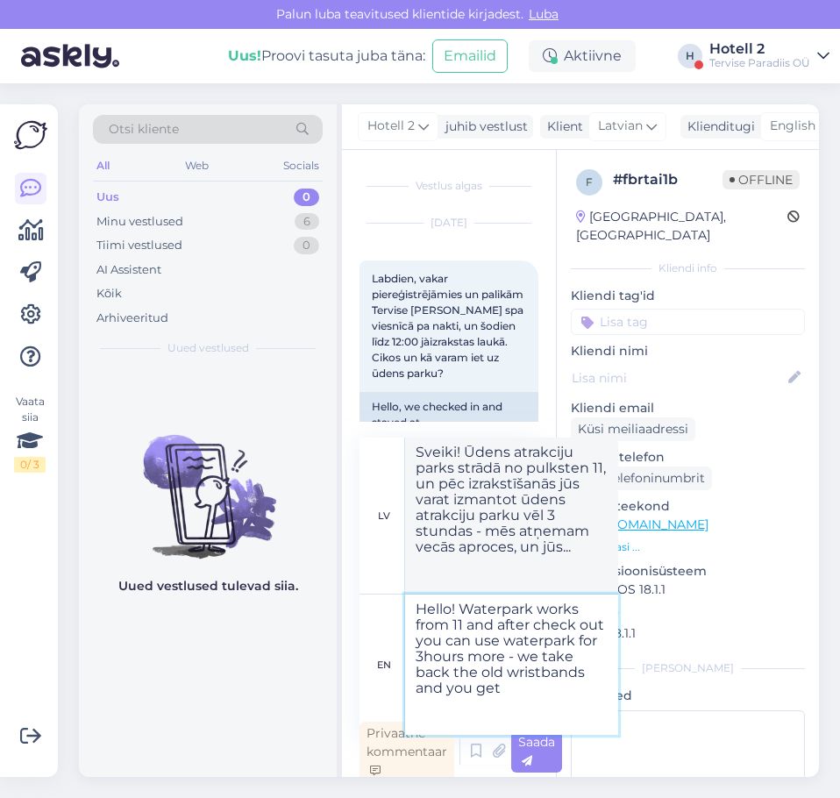
type textarea "Sveiki! Ūdens atrakciju parks strādā no pulksten 11, un pēc izrakstīšanās jūs v…"
type textarea "Hello! Waterpark works from 11 and after check out you can use waterpark for 3h…"
type textarea "Sveiki! Ūdens atrakciju parks ir atvērts no pulksten 11, un pēc izrakstīšanās j…"
type textarea "Hello! Waterpark works from 11 and after check out you can use waterpark for 3h…"
type textarea "Sveiki! Ūdens atrakciju parks ir atvērts no pulksten 11, un pēc izrakstīšanās j…"
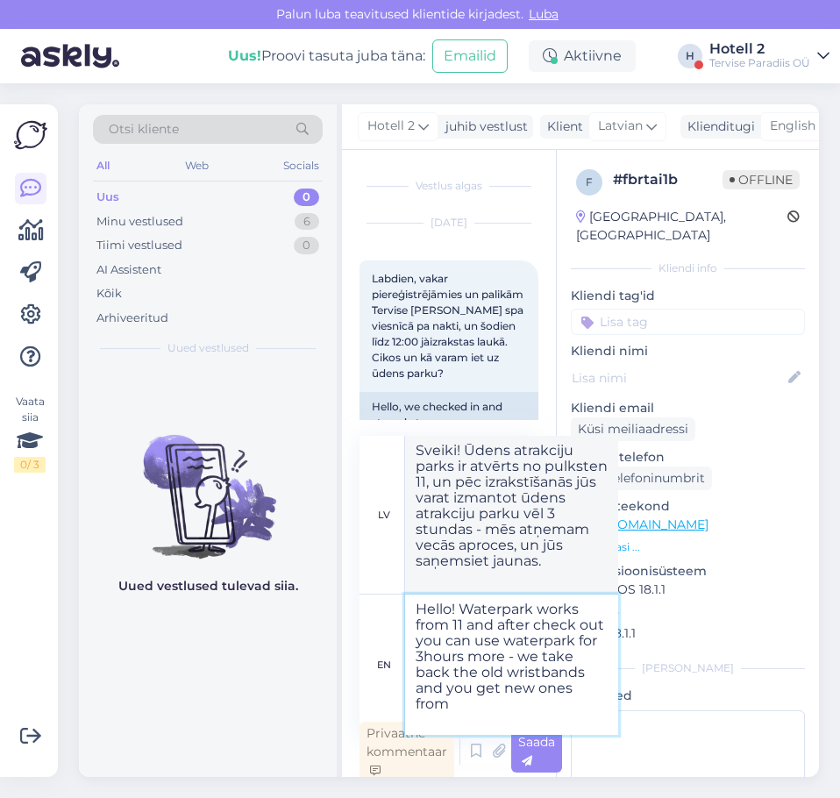
type textarea "Hello! Waterpark works from 11 and after check out you can use waterpark for 3h…"
type textarea "Sveiki! Ūdens atrakciju parks ir atvērts no pulksten 11, un pēc izrakstīšanās j…"
type textarea "Hello! Waterpark works from 11 and after check out you can use waterpark for 3h…"
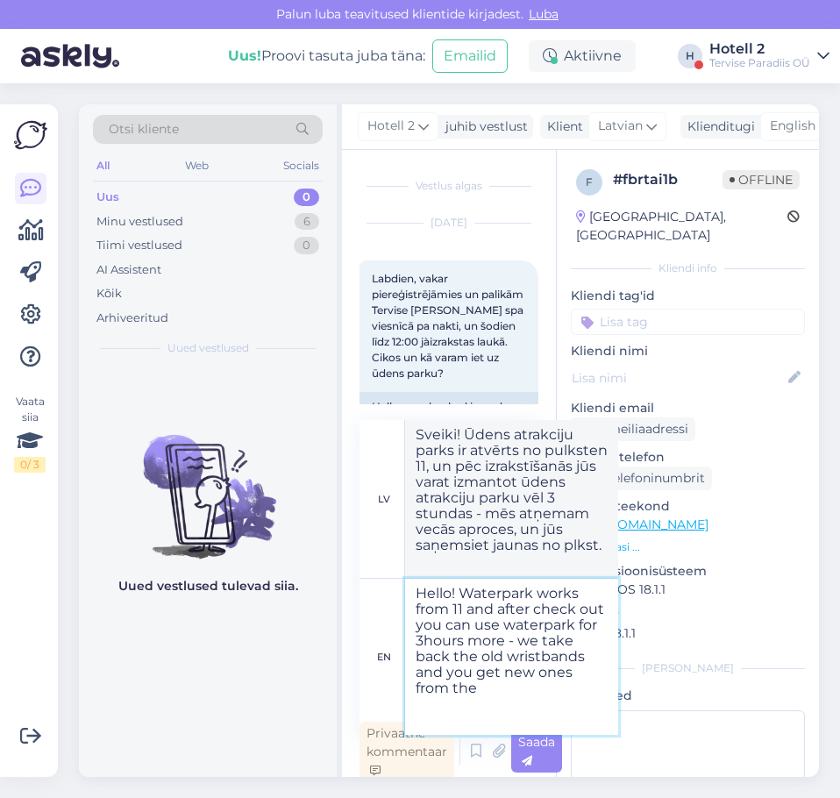
type textarea "Sveiki! Ūdens atrakciju parks ir atvērts no pulksten 11, un pēc izrakstīšanās j…"
type textarea "Hello! Waterpark works from 11 and after check out you can use waterpark for 3h…"
type textarea "Sveiki! Ūdens atrakciju parks strādā no pulksten 11, un pēc izrakstīšanās to va…"
type textarea "Hello! Waterpark works from 11 and after check out you can use waterpark for 3h…"
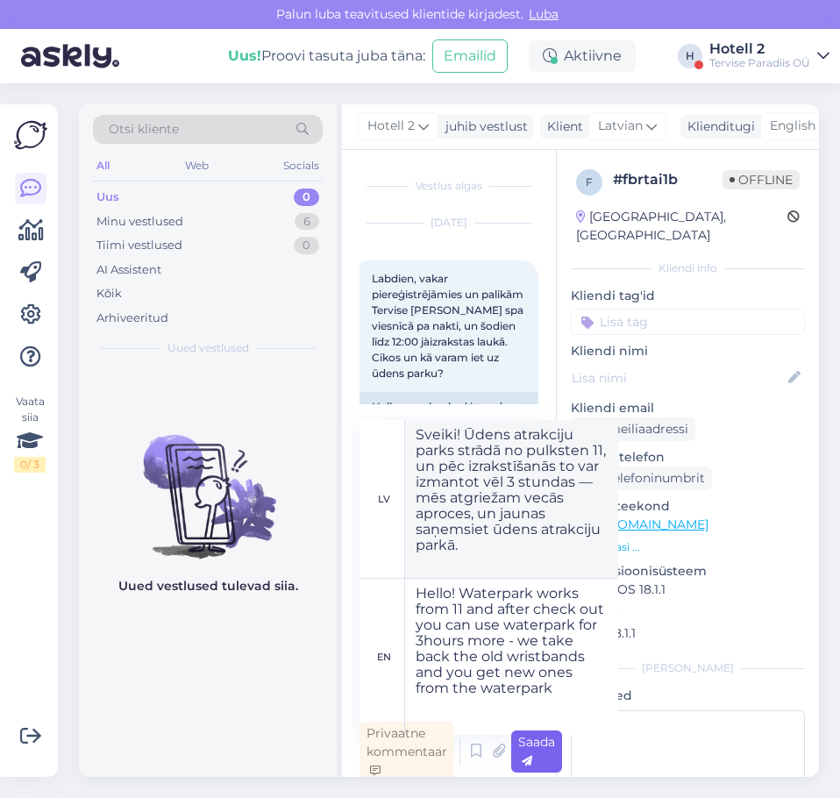
click at [551, 752] on div "Saada" at bounding box center [536, 752] width 51 height 42
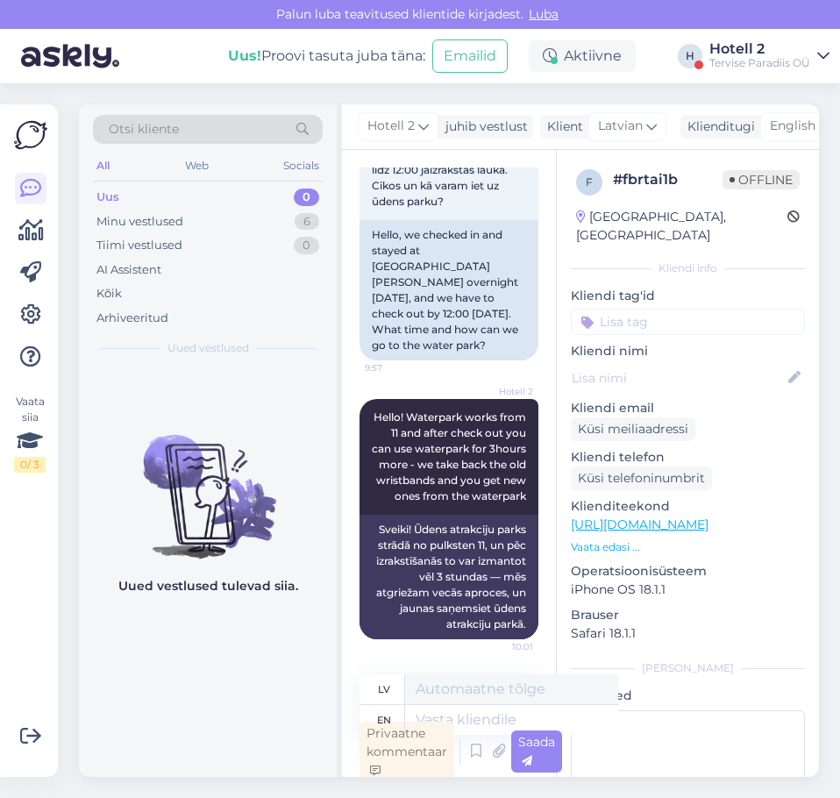
scroll to position [5, 0]
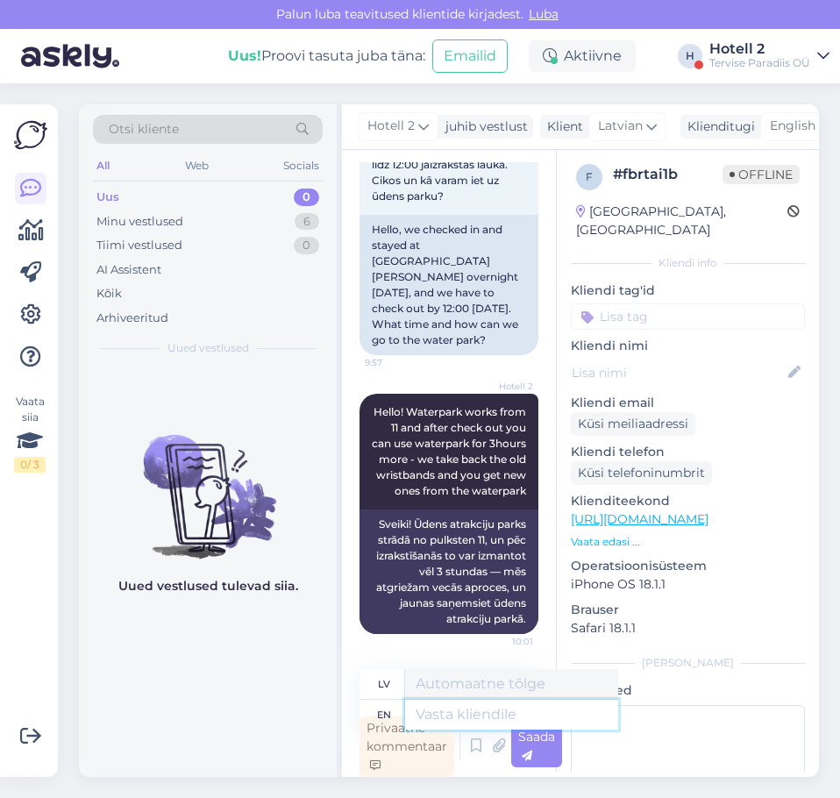
click at [453, 706] on textarea at bounding box center [511, 715] width 213 height 30
type textarea "you"
type textarea "tu"
type textarea "you can"
type textarea "tu vari"
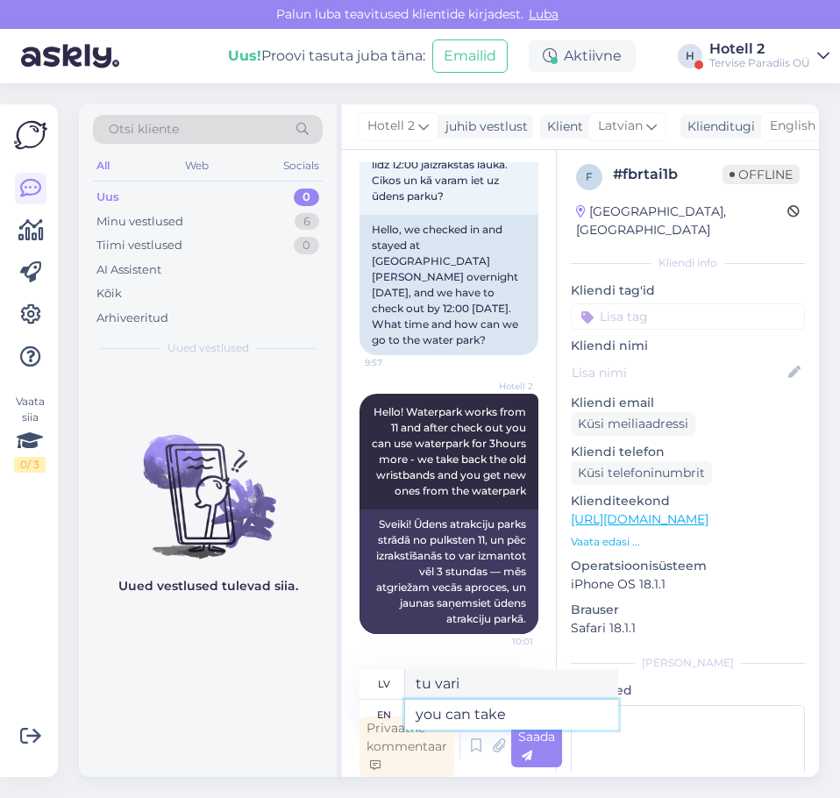
type textarea "you can take"
type textarea "tu vari paņemt"
type textarea "you can take towels"
type textarea "varat paņemt dvieļus"
type textarea "you can take towels and"
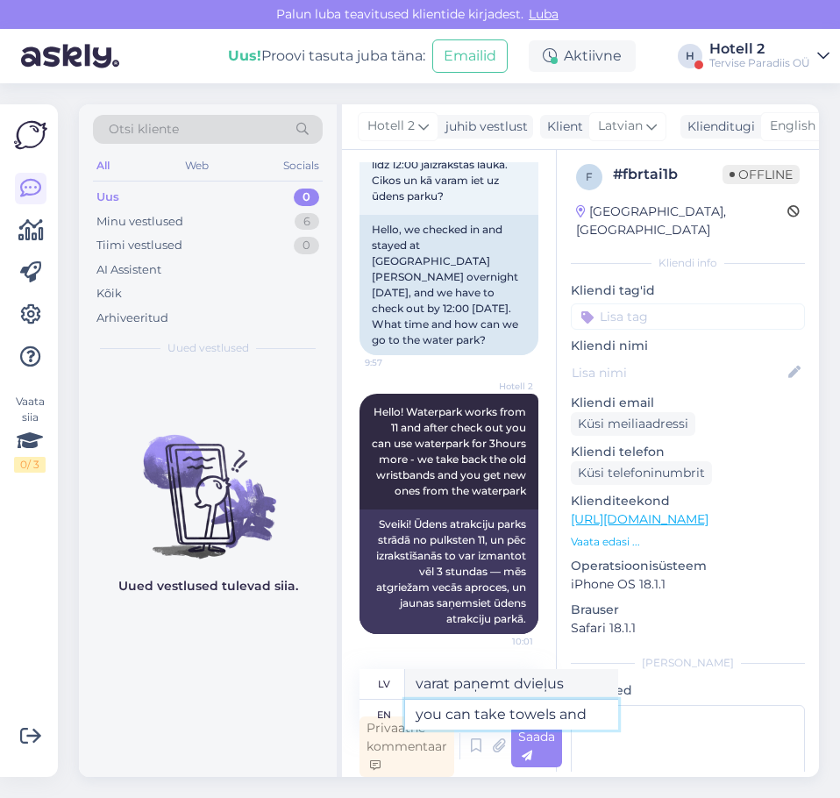
type textarea "var paņemt dvieļus un"
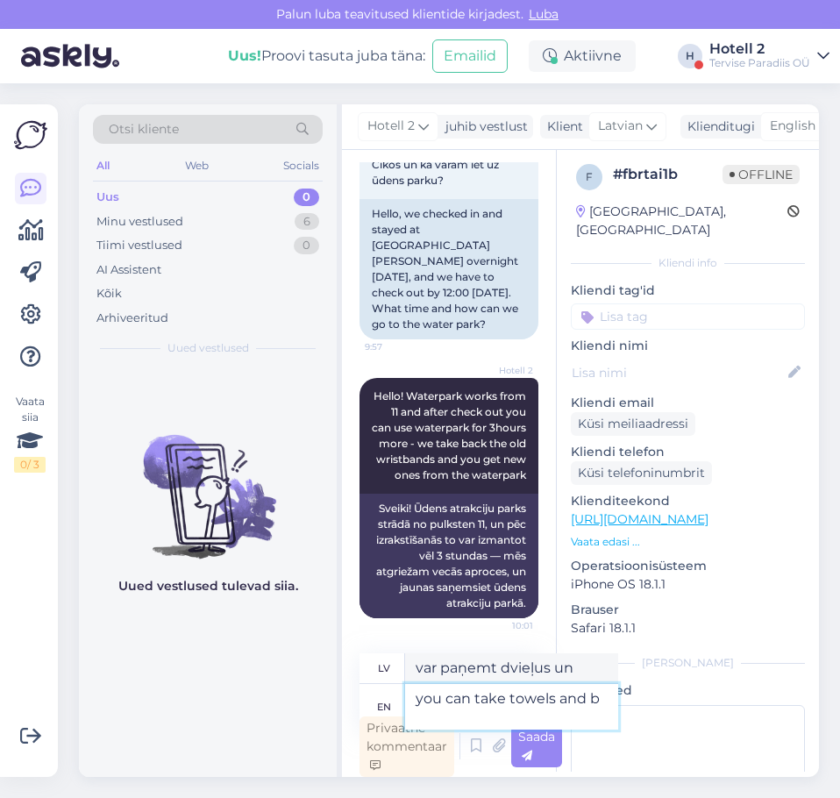
scroll to position [235, 0]
type textarea "you can take towels and bathrobes f"
type textarea "var ņemt līdzi dvieļus un halātus"
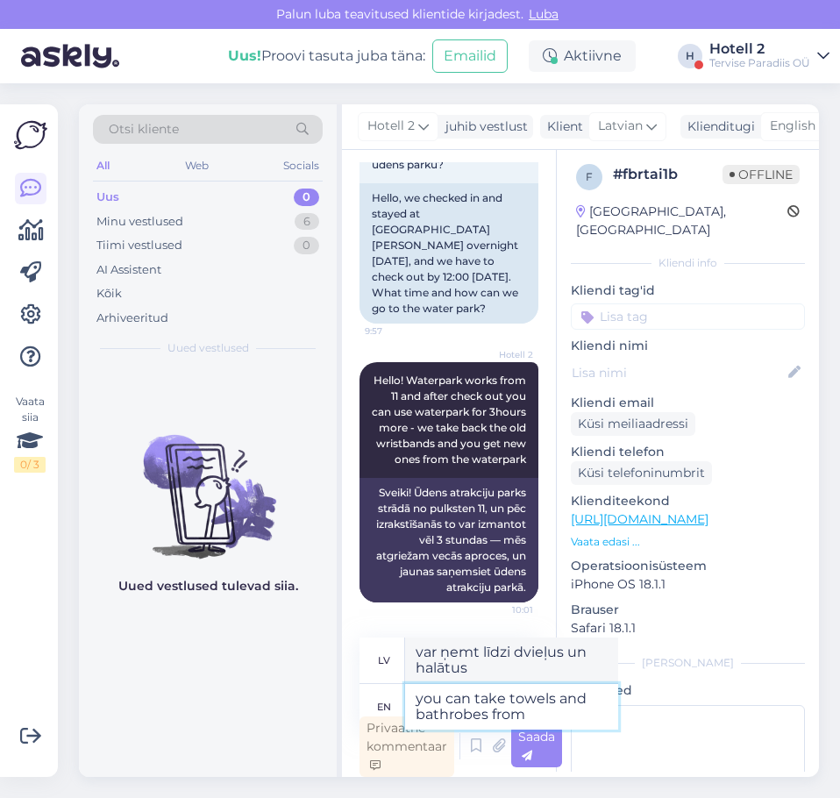
type textarea "you can take towels and bathrobes from"
type textarea "dvieļus un halātus var paņemt no"
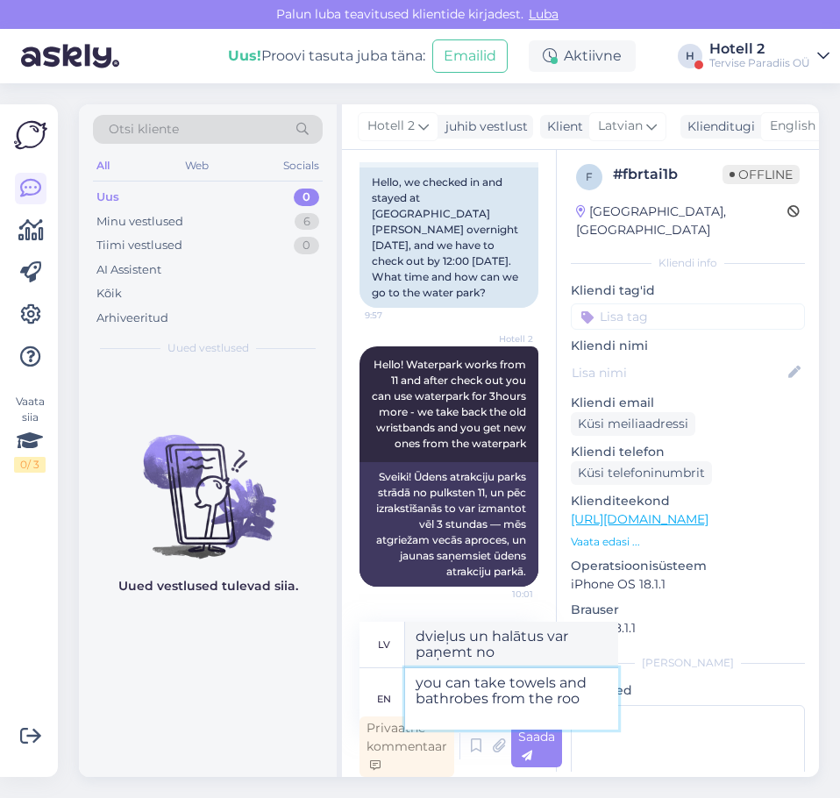
type textarea "you can take towels and bathrobes from the room"
type textarea "no istabas var paņemt dvieļus un halātus"
type textarea "you can take towels and bathrobes from the room"
click at [539, 747] on div "Saada" at bounding box center [536, 746] width 51 height 42
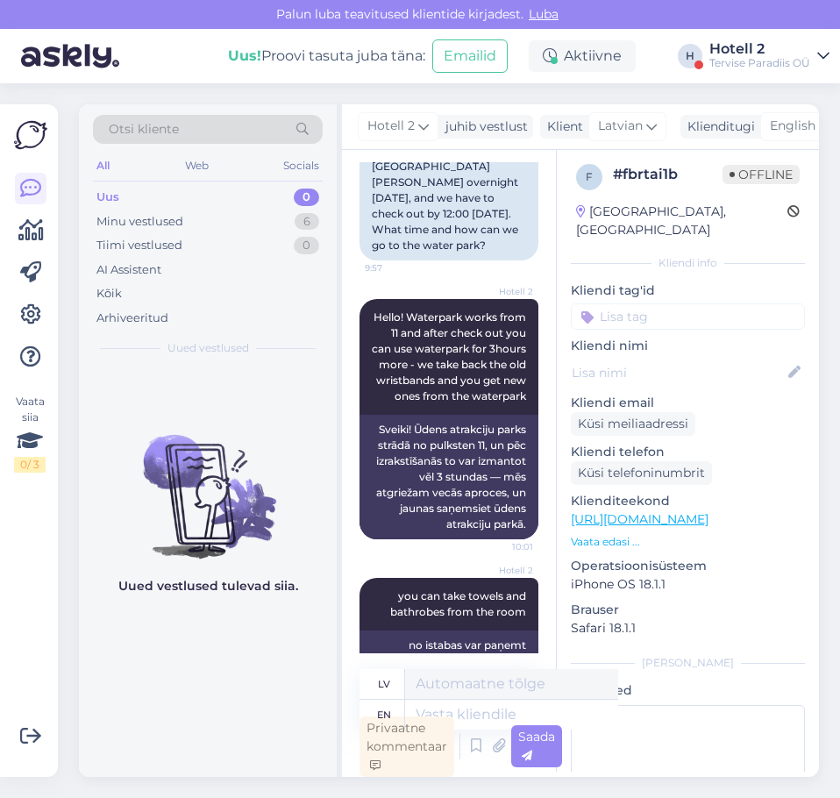
scroll to position [356, 0]
